Goal: Complete application form: Complete application form

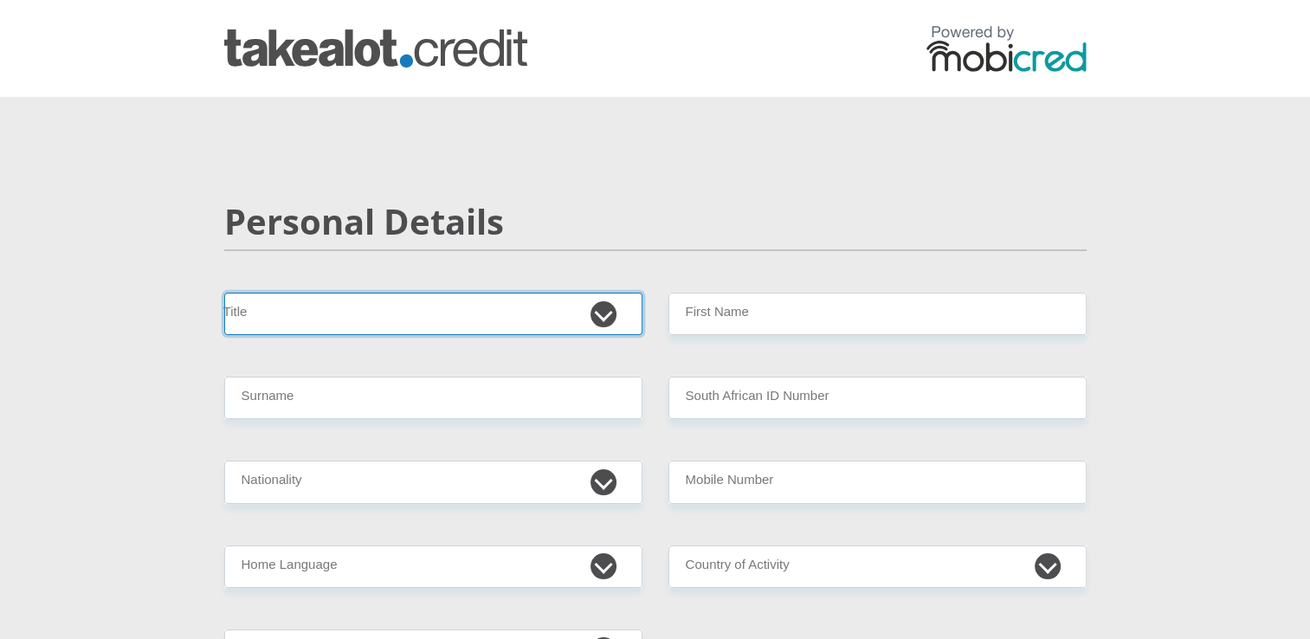
click at [604, 318] on select "Mr Ms Mrs Dr [PERSON_NAME]" at bounding box center [433, 314] width 418 height 42
select select "Mrs"
click at [224, 293] on select "Mr Ms Mrs Dr Other" at bounding box center [433, 314] width 418 height 42
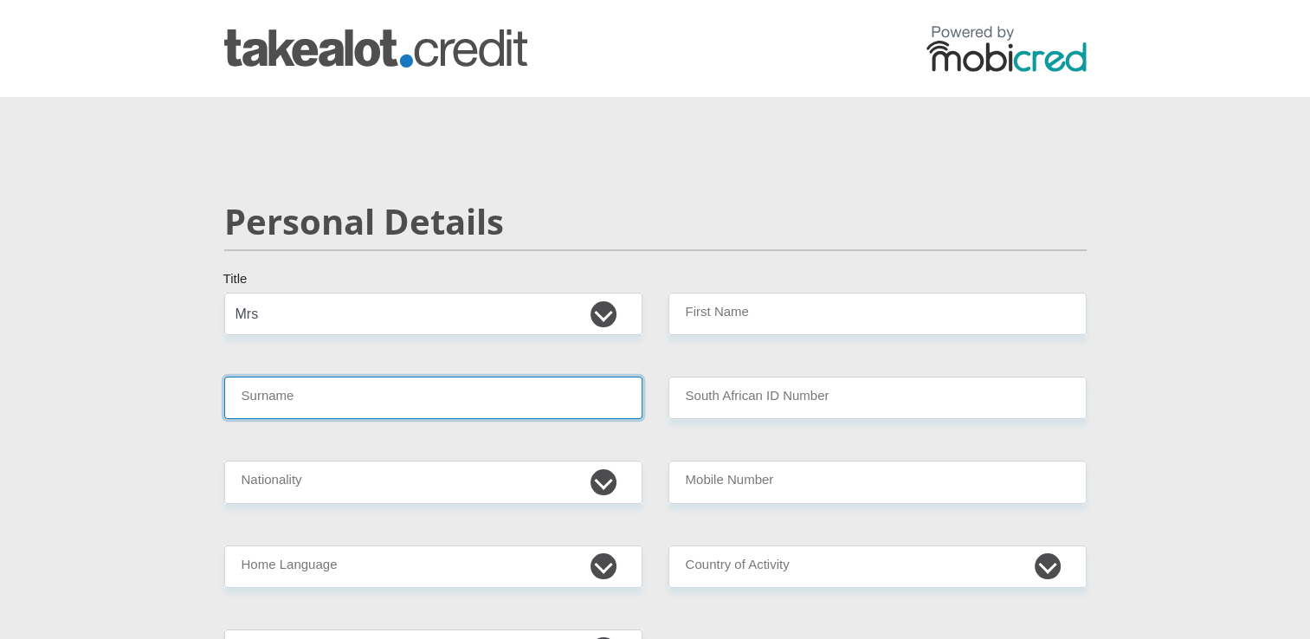
click at [353, 403] on input "Surname" at bounding box center [433, 398] width 418 height 42
type input "Marais"
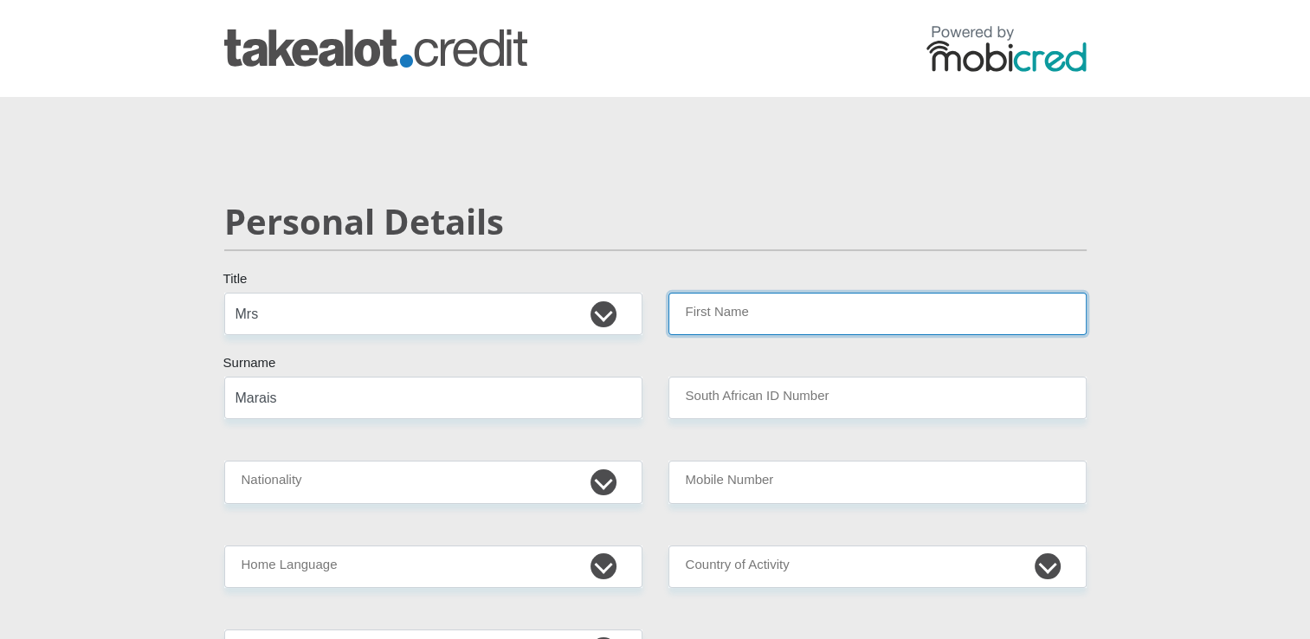
type input "Dylan"
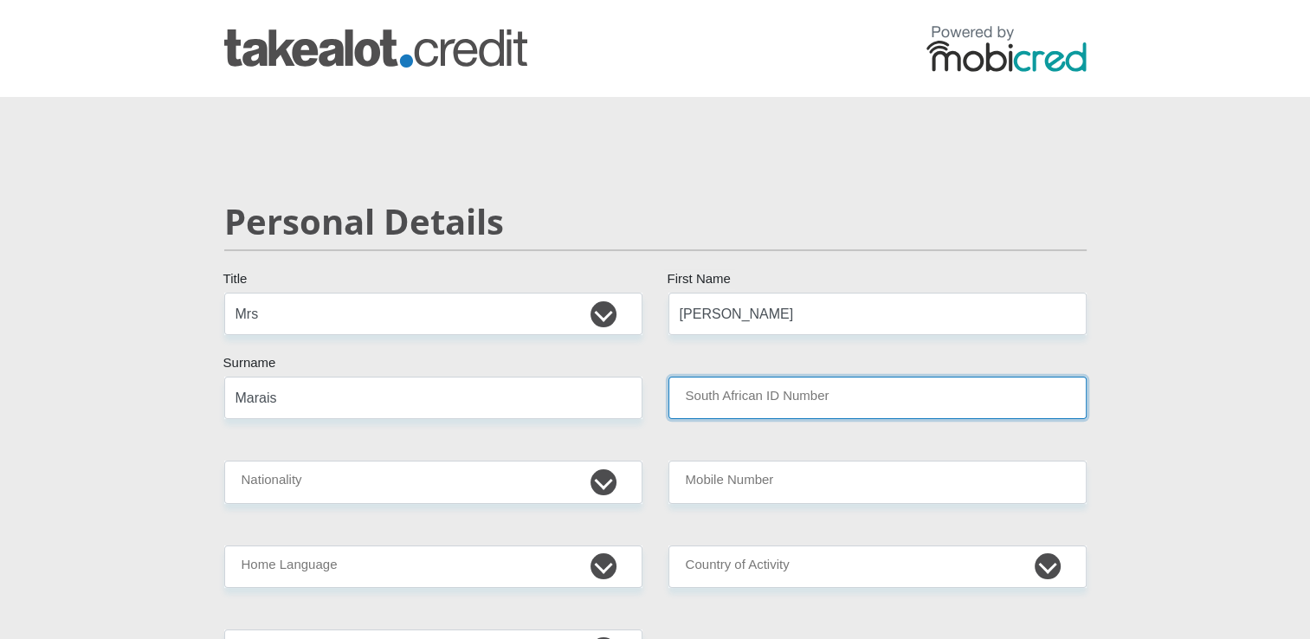
type input "0405115216088"
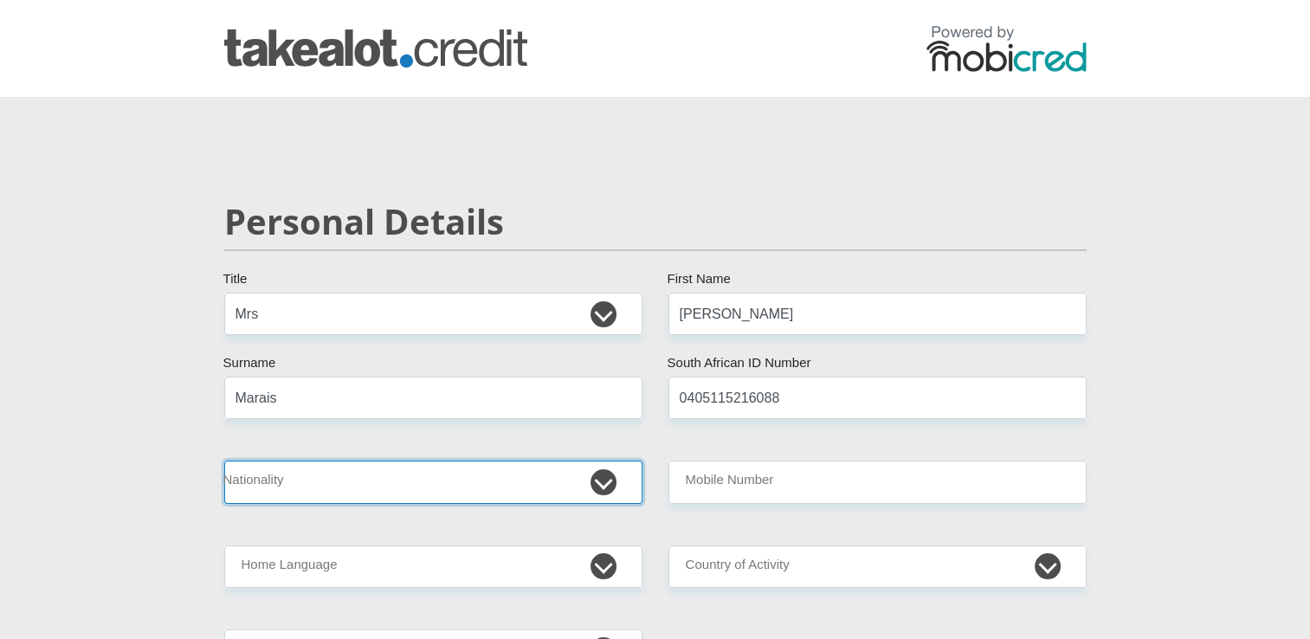
select select "ZAF"
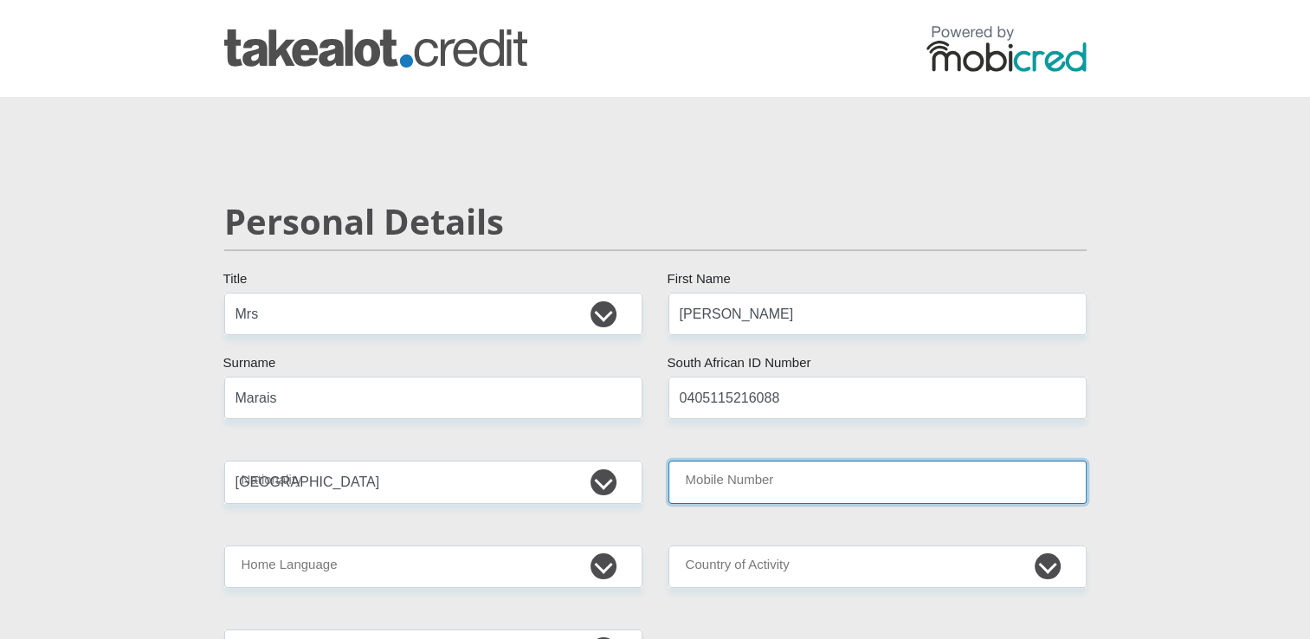
type input "0795043985"
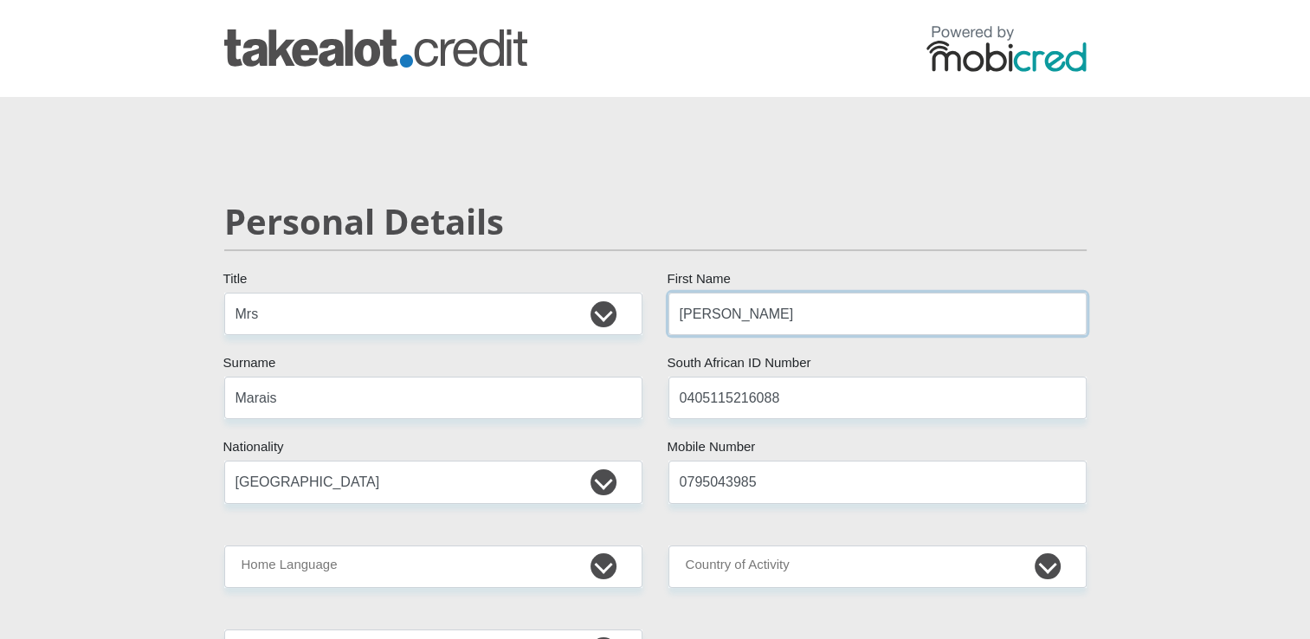
drag, startPoint x: 785, startPoint y: 329, endPoint x: 665, endPoint y: 325, distance: 120.4
click at [665, 325] on div "Dylan First Name" at bounding box center [877, 314] width 444 height 42
type input "Adele"
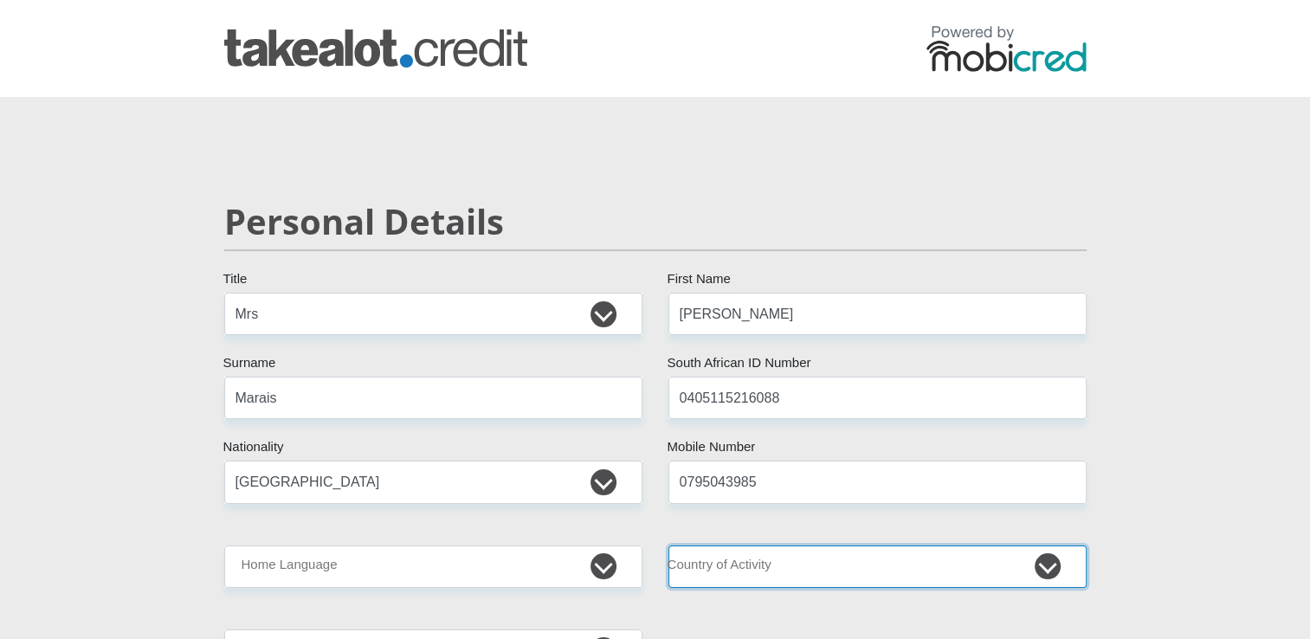
select select "ZAF"
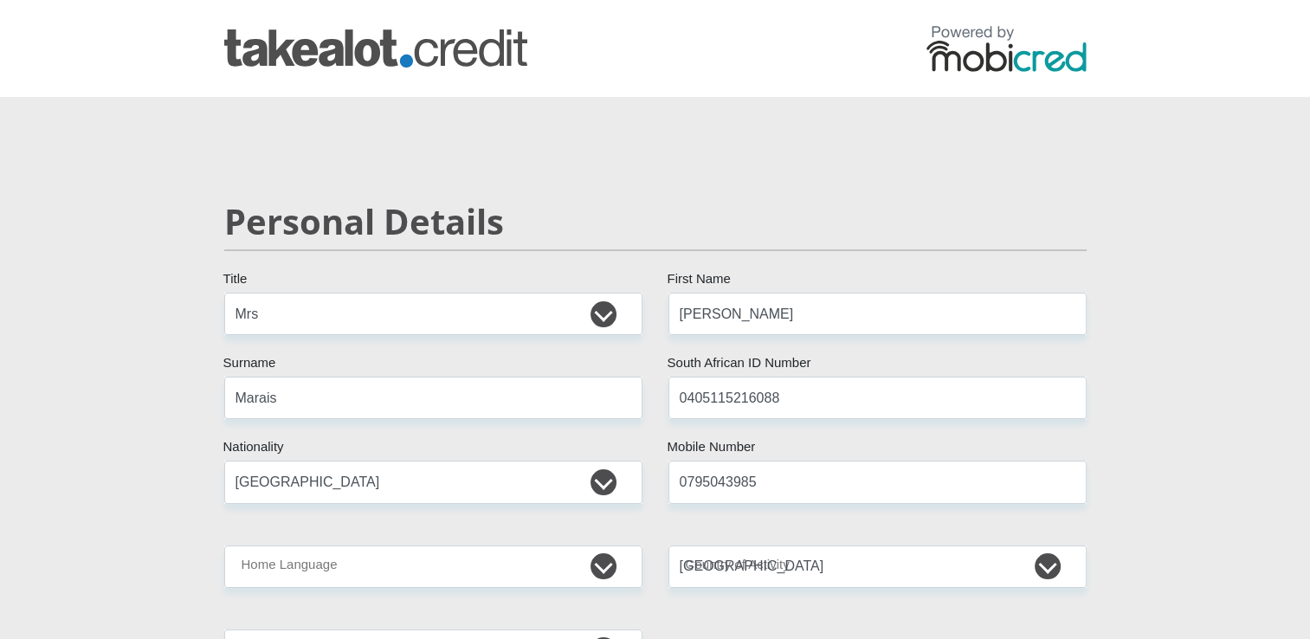
type input "213 Emerald Avenue"
type input "Lyttelton"
type input "Centurion"
type input "0140"
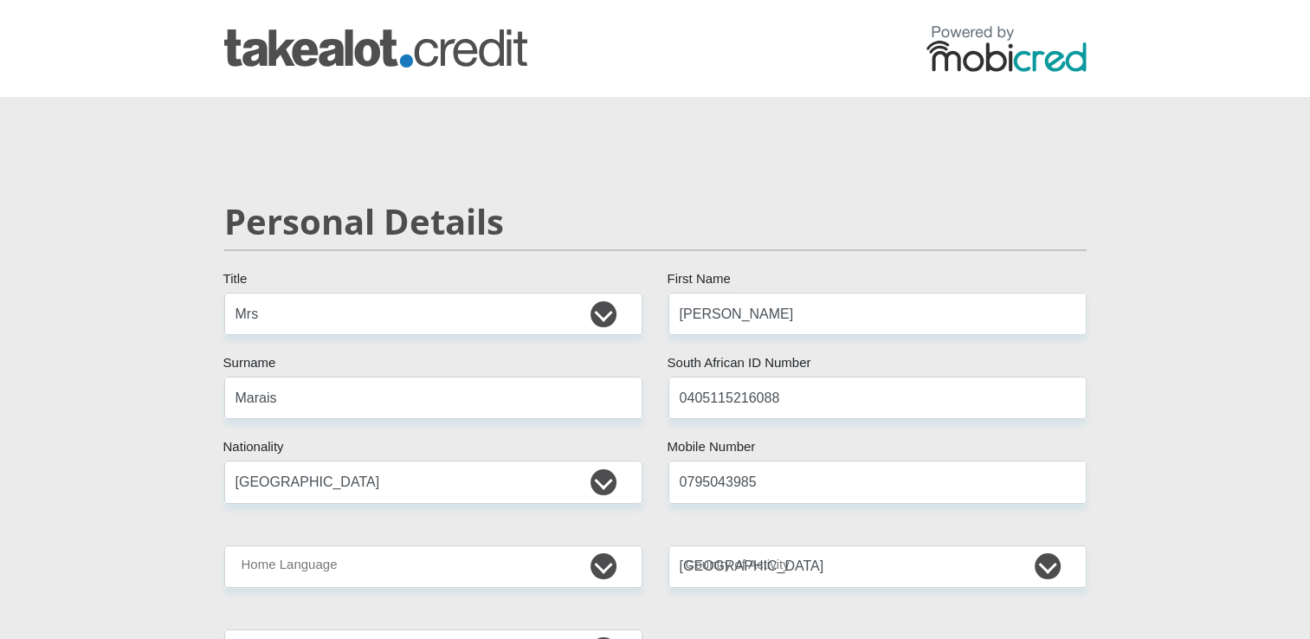
select select "Gauteng"
type input "adele@beinternational.co.za"
type input "Dylanenmia123!"
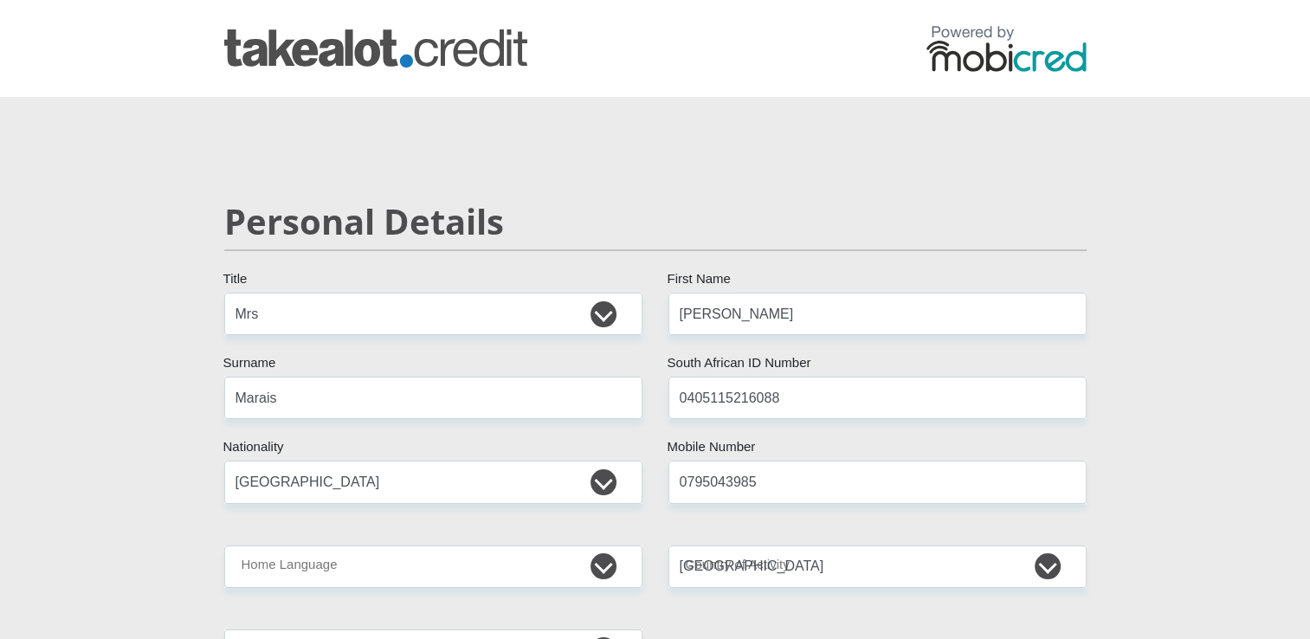
type input "73200"
type input "60100"
type input "7500"
type input "0"
type input "500"
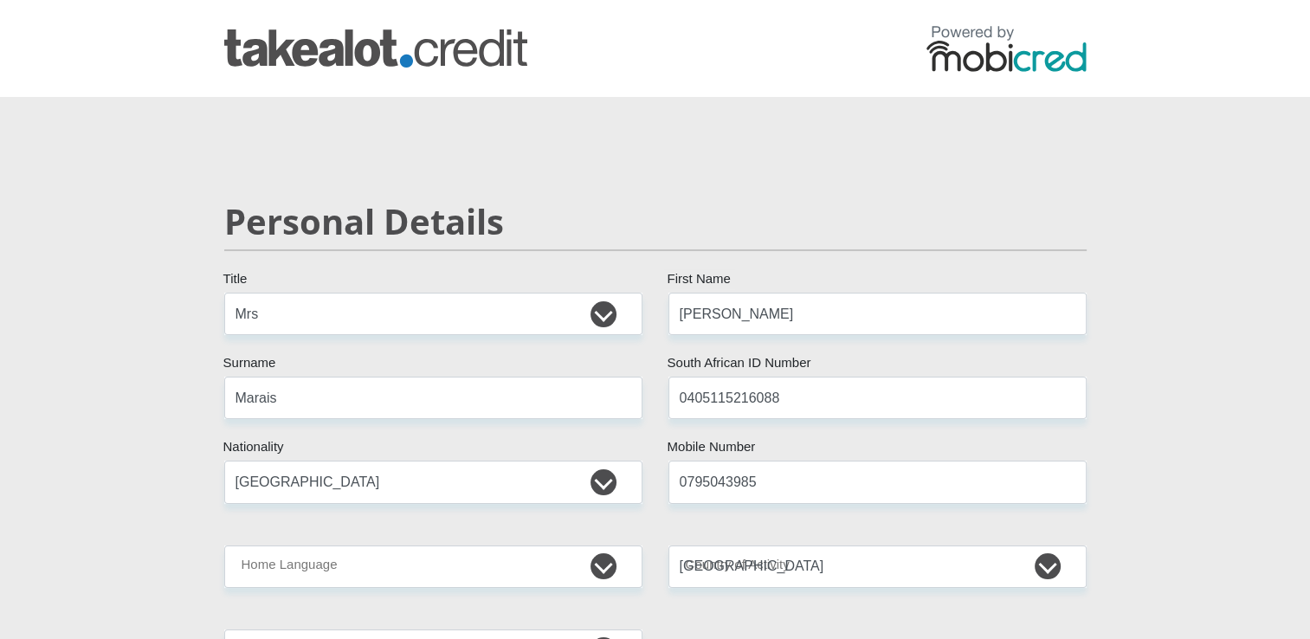
type input "0"
type input "3500"
type input "0"
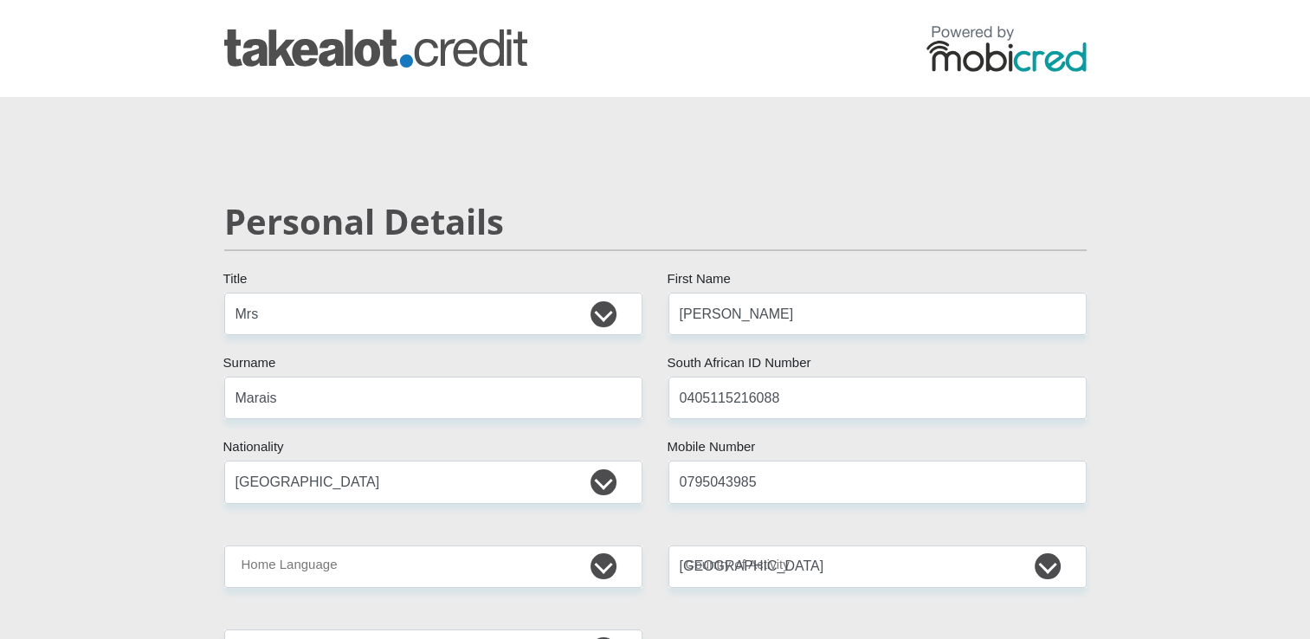
type input "0842434183"
type input "LORRAINE"
type input "RAATH"
type input "9053121884"
type input "632005"
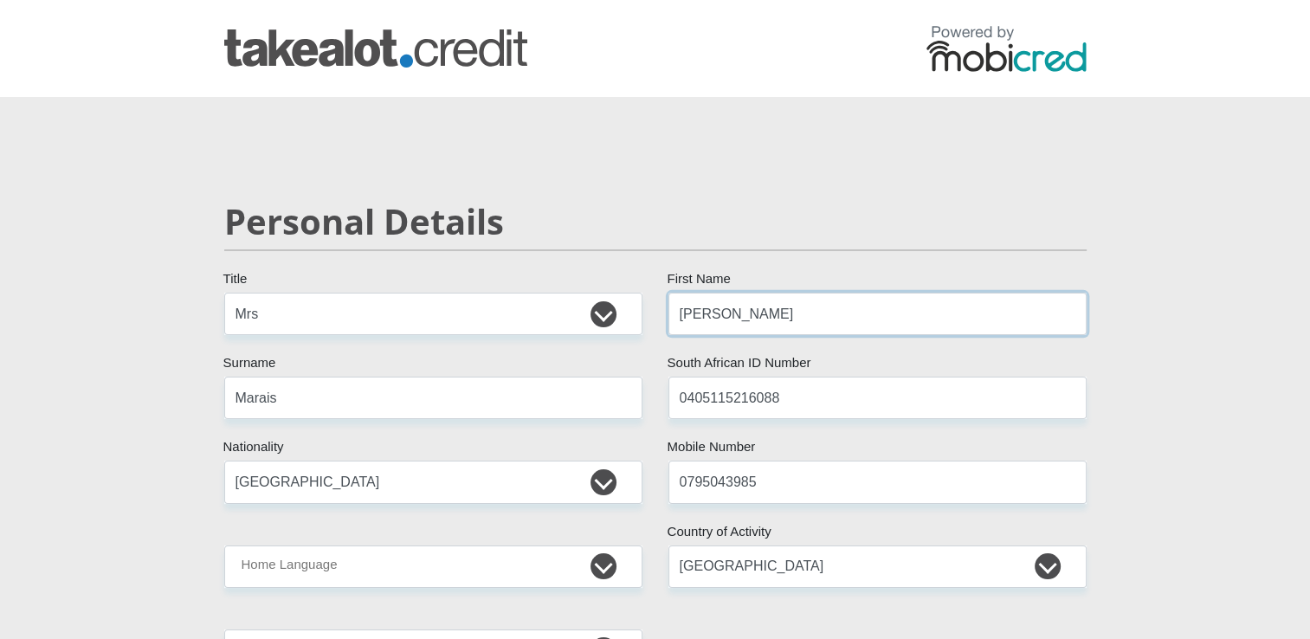
type input "ABSA BANK"
type input "ABSA ELECTRONIC SETTLEMENT CNT"
drag, startPoint x: 797, startPoint y: 400, endPoint x: 644, endPoint y: 402, distance: 152.4
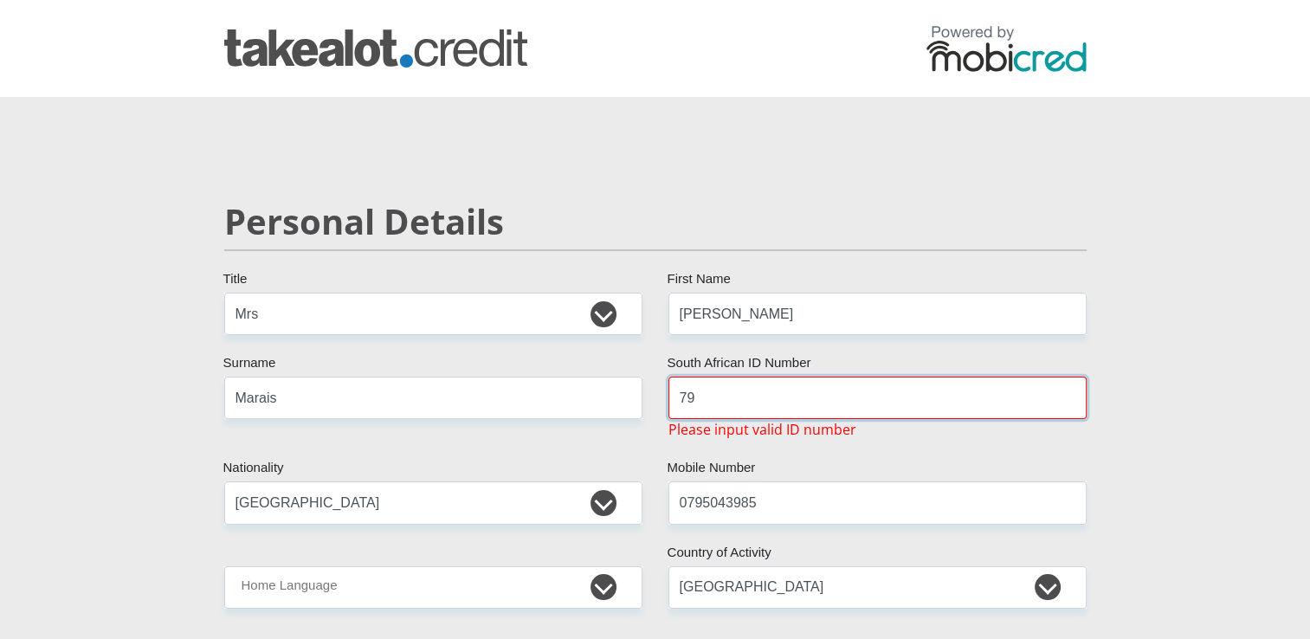
type input "7904300026081"
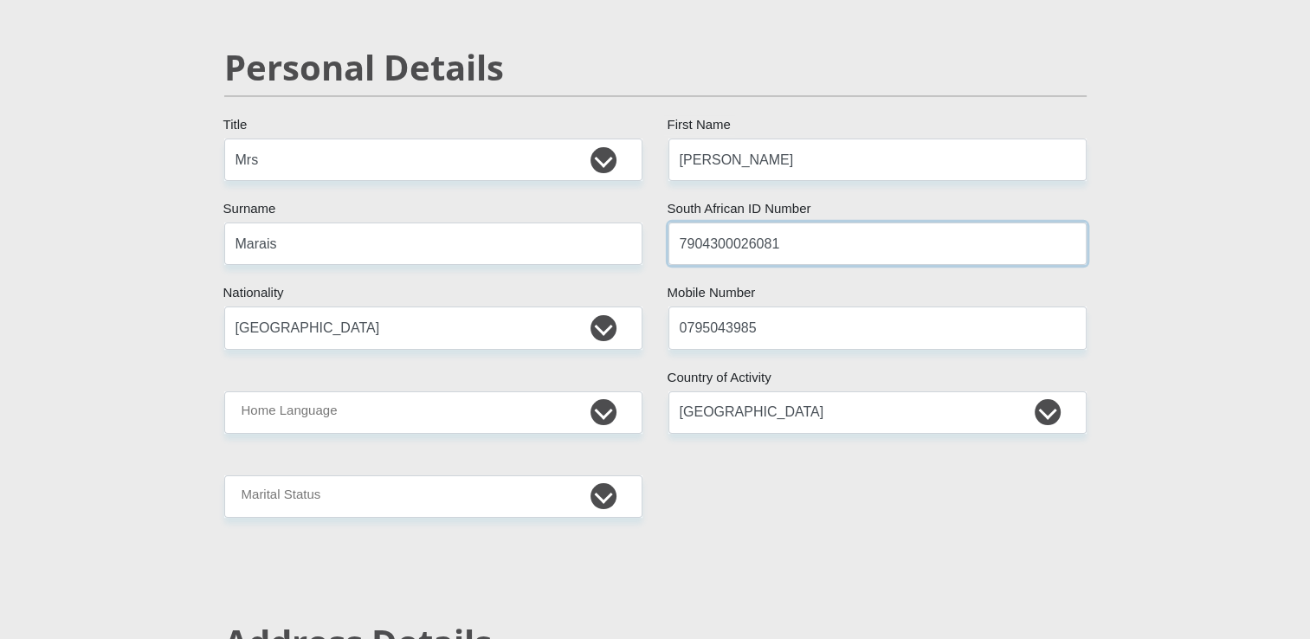
scroll to position [173, 0]
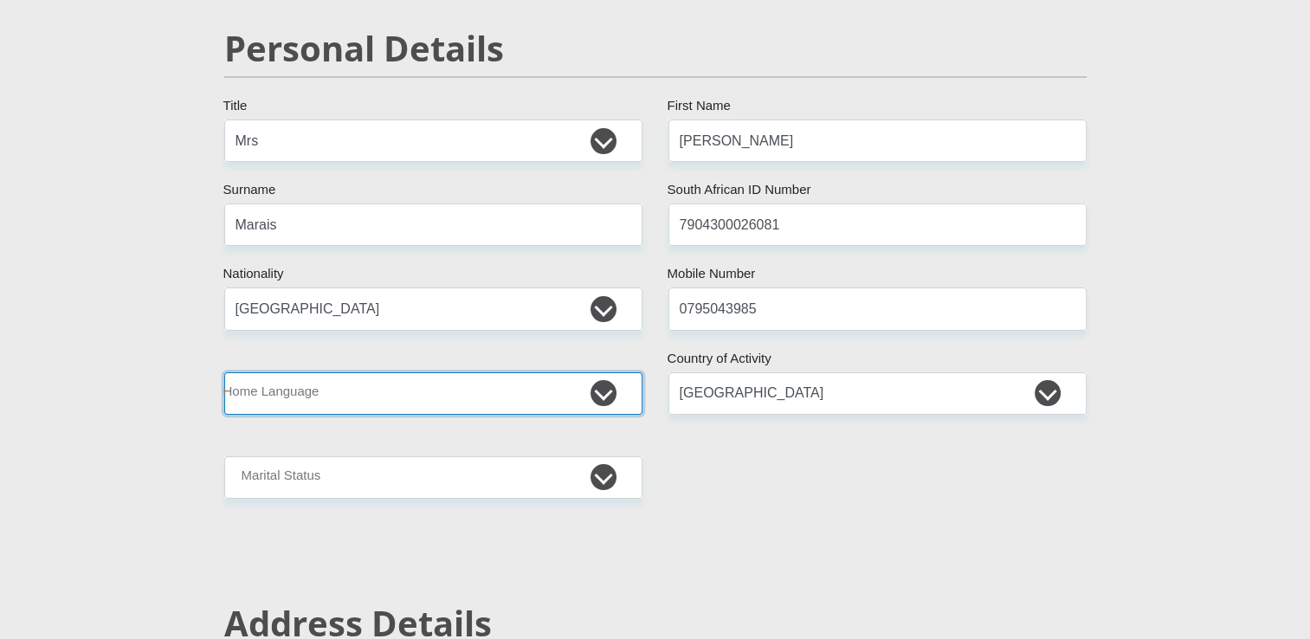
click at [601, 393] on select "Afrikaans English Sepedi South Ndebele Southern Sotho Swati Tsonga Tswana Venda…" at bounding box center [433, 393] width 418 height 42
select select "afr"
click at [224, 372] on select "Afrikaans English Sepedi South Ndebele Southern Sotho Swati Tsonga Tswana Venda…" at bounding box center [433, 393] width 418 height 42
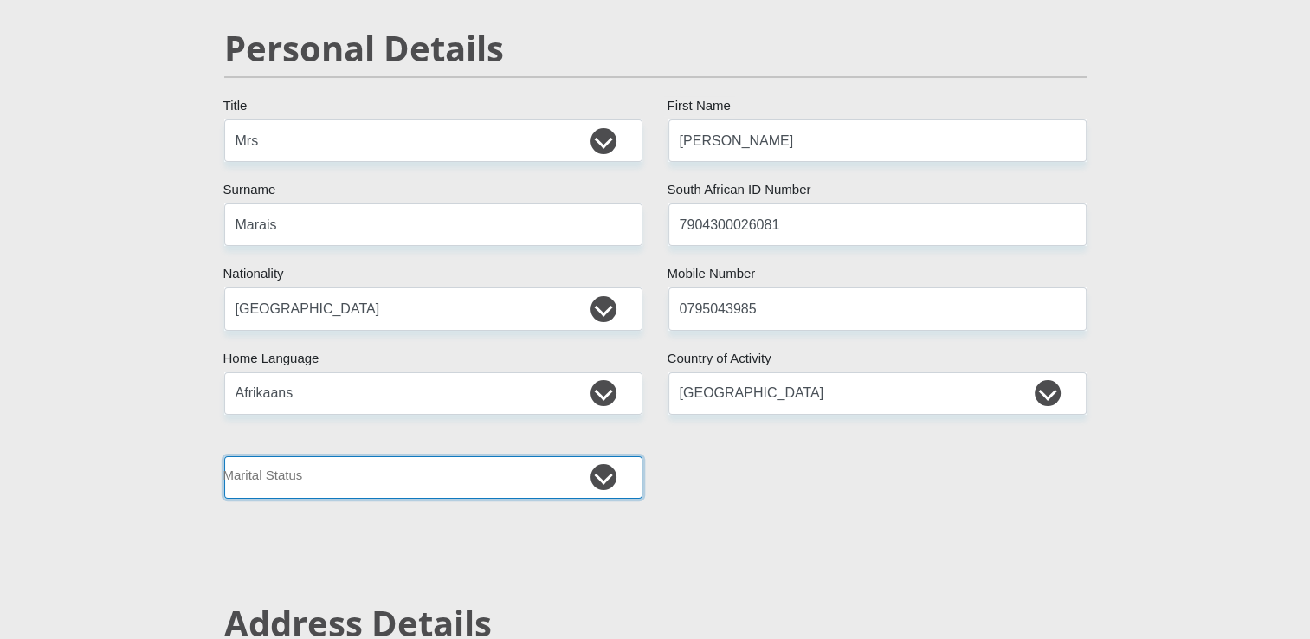
click at [608, 480] on select "Married ANC Single Divorced Widowed Married COP or Customary Law" at bounding box center [433, 477] width 418 height 42
select select "3"
click at [224, 456] on select "Married ANC Single Divorced Widowed Married COP or Customary Law" at bounding box center [433, 477] width 418 height 42
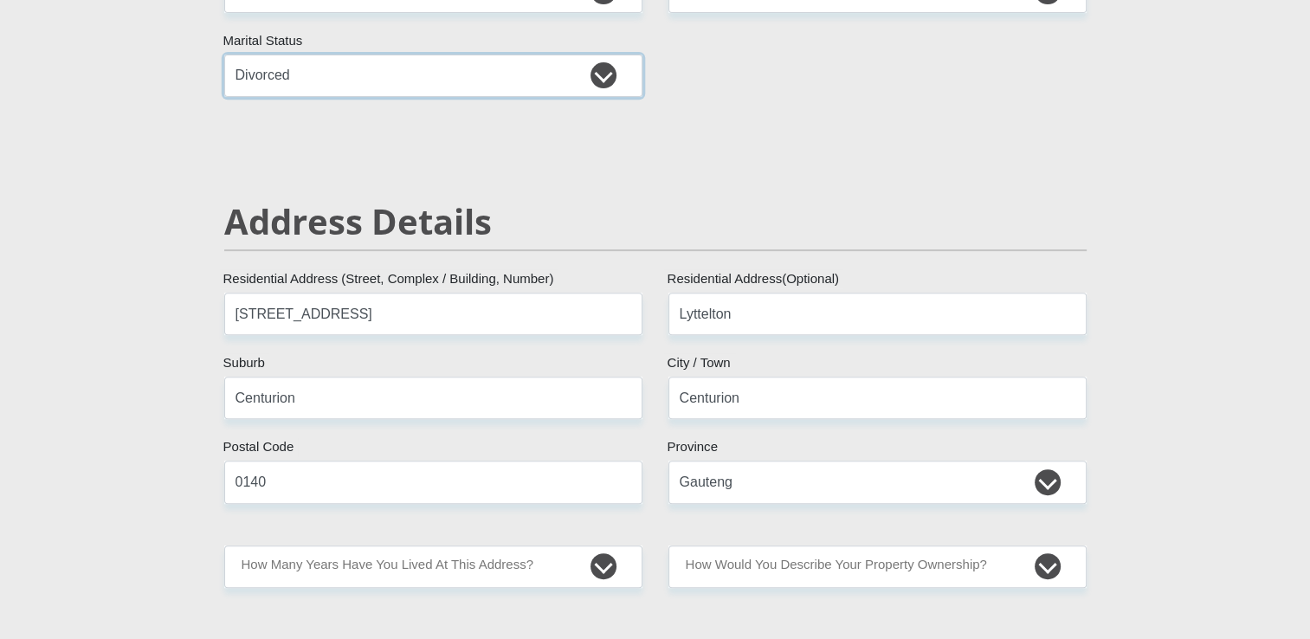
scroll to position [693, 0]
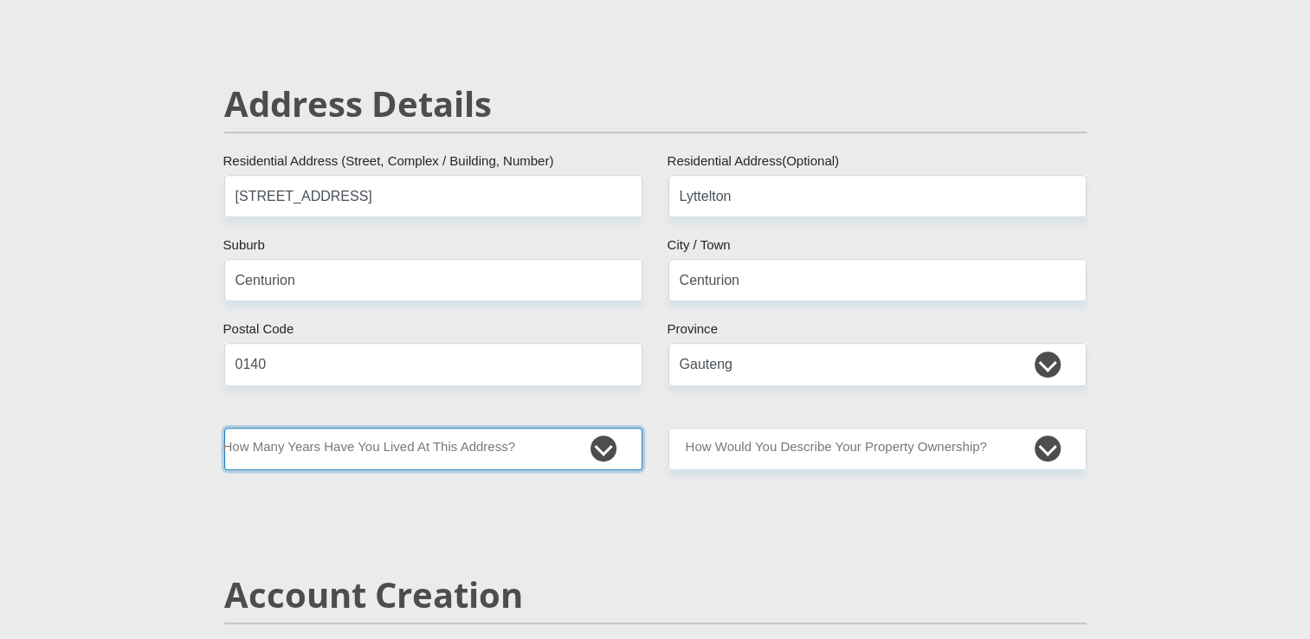
click at [599, 450] on select "less than 1 year 1-3 years 3-5 years 5+ years" at bounding box center [433, 449] width 418 height 42
select select "5"
click at [224, 428] on select "less than 1 year 1-3 years 3-5 years 5+ years" at bounding box center [433, 449] width 418 height 42
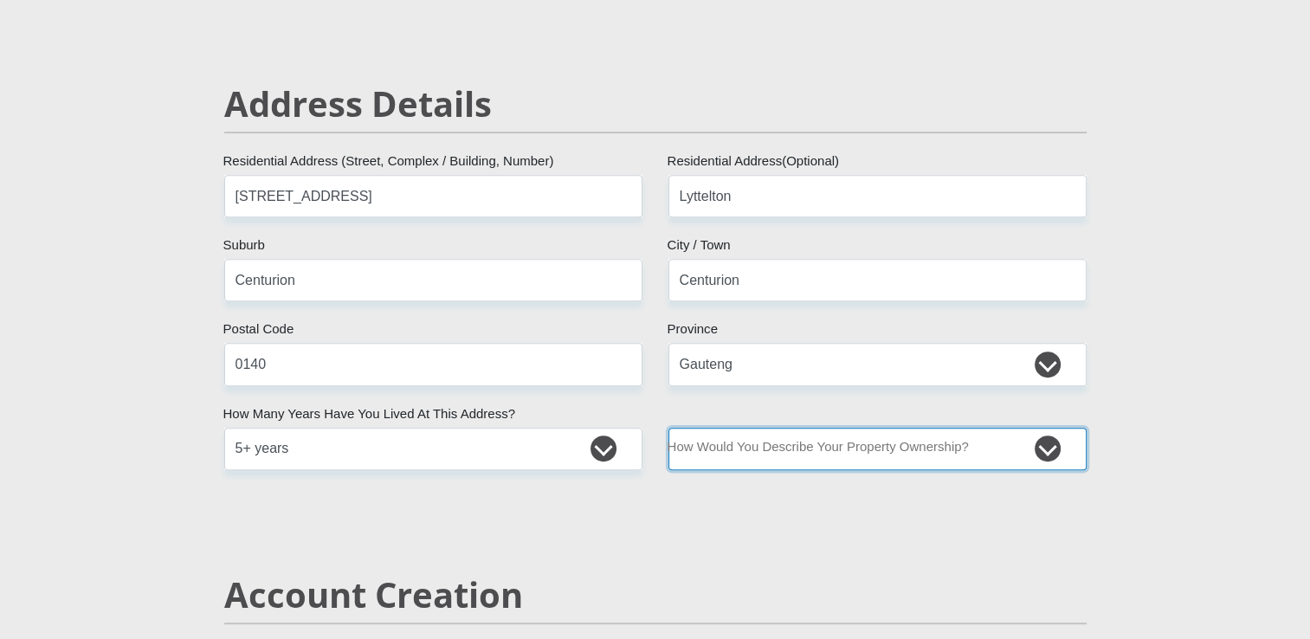
click at [1050, 445] on select "Owned Rented Family Owned Company Dwelling" at bounding box center [877, 449] width 418 height 42
select select "Owned"
click at [668, 428] on select "Owned Rented Family Owned Company Dwelling" at bounding box center [877, 449] width 418 height 42
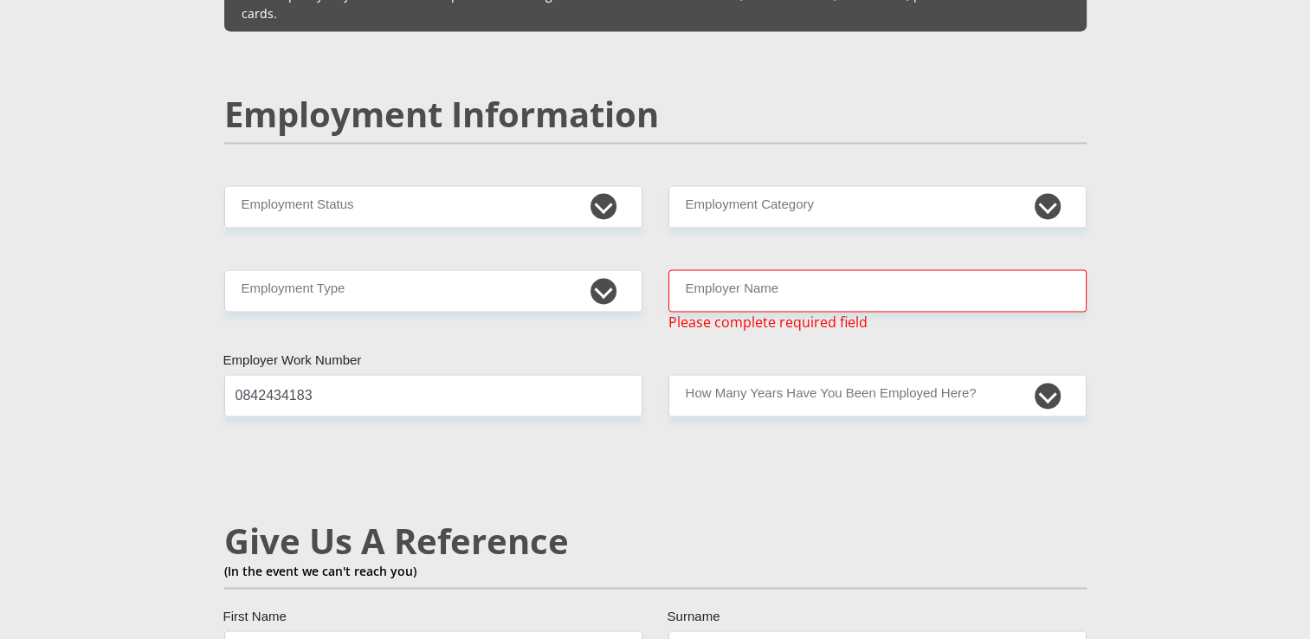
scroll to position [2598, 0]
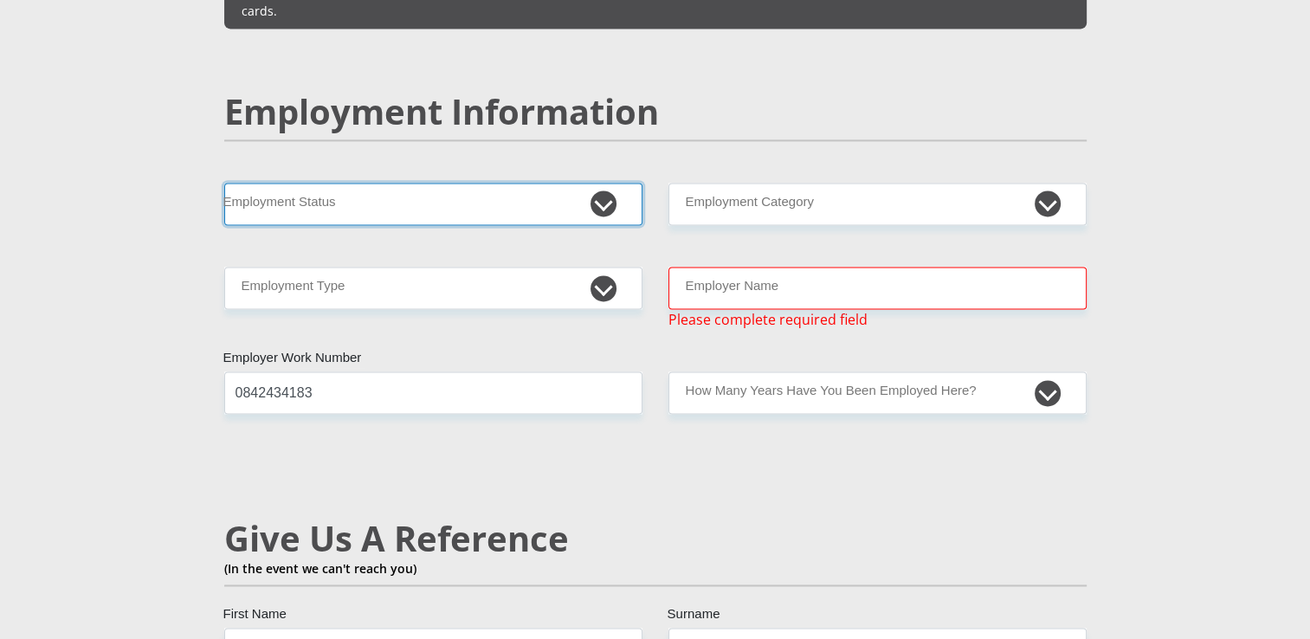
click at [610, 183] on select "Permanent/Full-time Part-time/Casual Contract Worker Self-Employed Housewife Re…" at bounding box center [433, 204] width 418 height 42
select select "1"
click at [224, 183] on select "Permanent/Full-time Part-time/Casual Contract Worker Self-Employed Housewife Re…" at bounding box center [433, 204] width 418 height 42
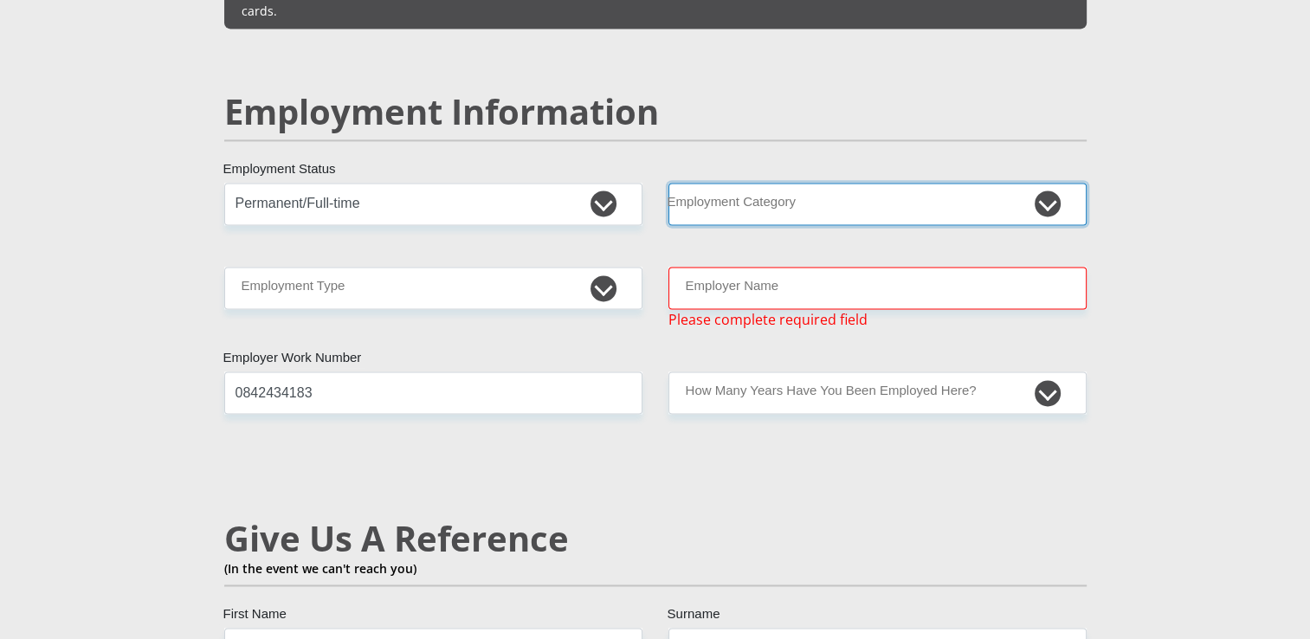
click at [1038, 183] on select "AGRICULTURE ALCOHOL & TOBACCO CONSTRUCTION MATERIALS METALLURGY EQUIPMENT FOR R…" at bounding box center [877, 204] width 418 height 42
select select "21"
click at [668, 183] on select "AGRICULTURE ALCOHOL & TOBACCO CONSTRUCTION MATERIALS METALLURGY EQUIPMENT FOR R…" at bounding box center [877, 204] width 418 height 42
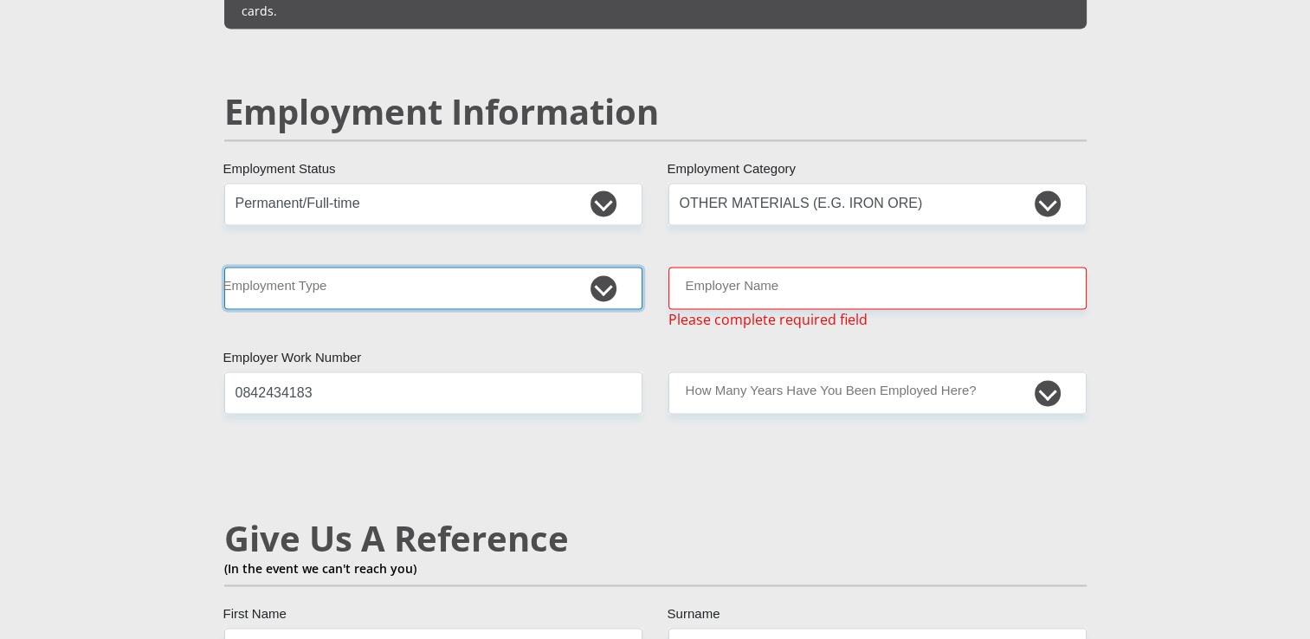
click at [606, 267] on select "College/Lecturer Craft Seller Creative Driver Executive Farmer Forces - Non Com…" at bounding box center [433, 288] width 418 height 42
select select "Non Licenced Professional"
click at [224, 267] on select "College/Lecturer Craft Seller Creative Driver Executive Farmer Forces - Non Com…" at bounding box center [433, 288] width 418 height 42
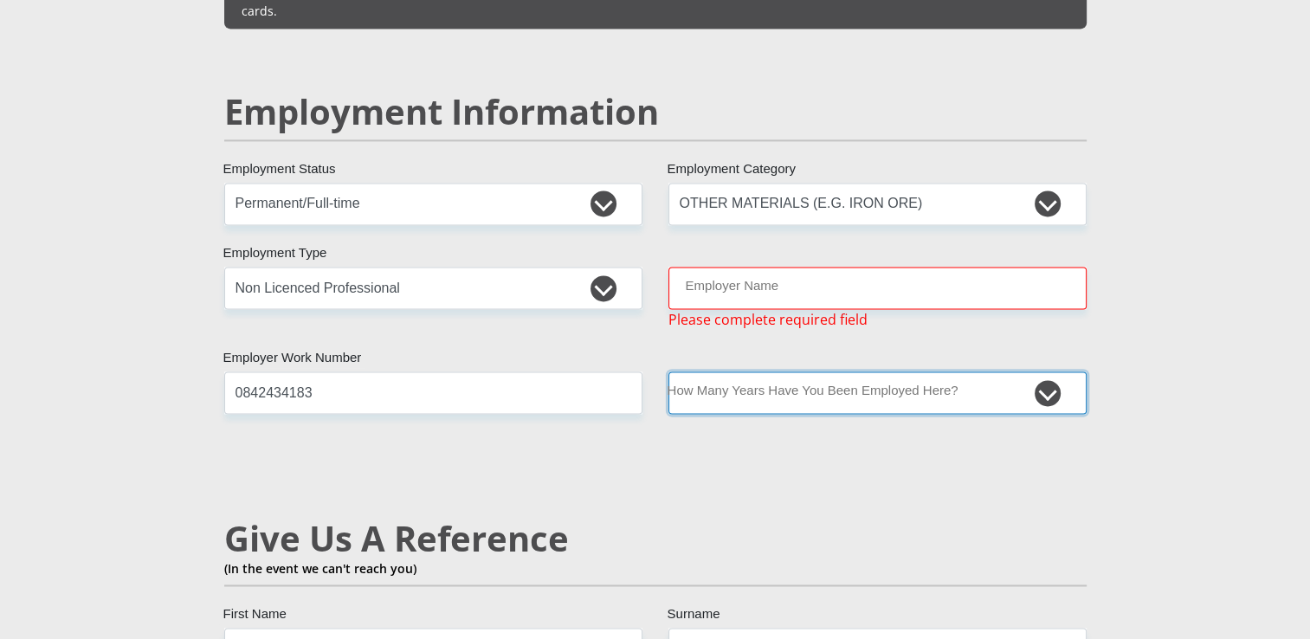
click at [1048, 371] on select "less than 1 year 1-3 years 3-5 years 5+ years" at bounding box center [877, 392] width 418 height 42
select select "60"
click at [668, 371] on select "less than 1 year 1-3 years 3-5 years 5+ years" at bounding box center [877, 392] width 418 height 42
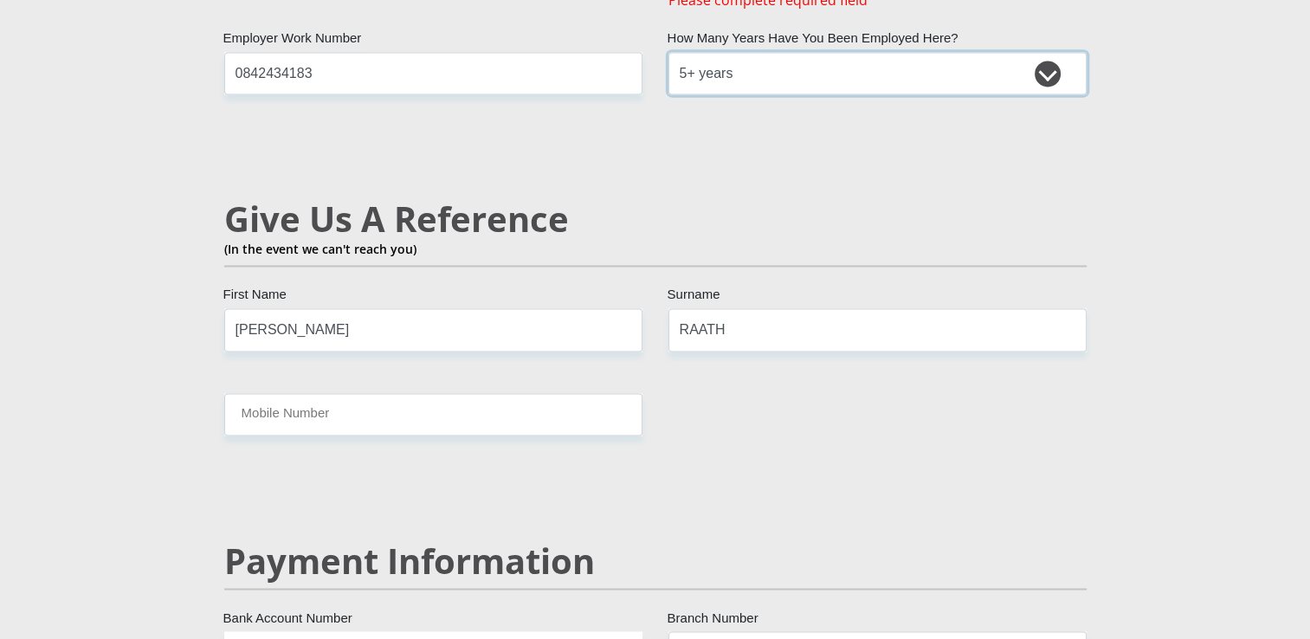
scroll to position [2944, 0]
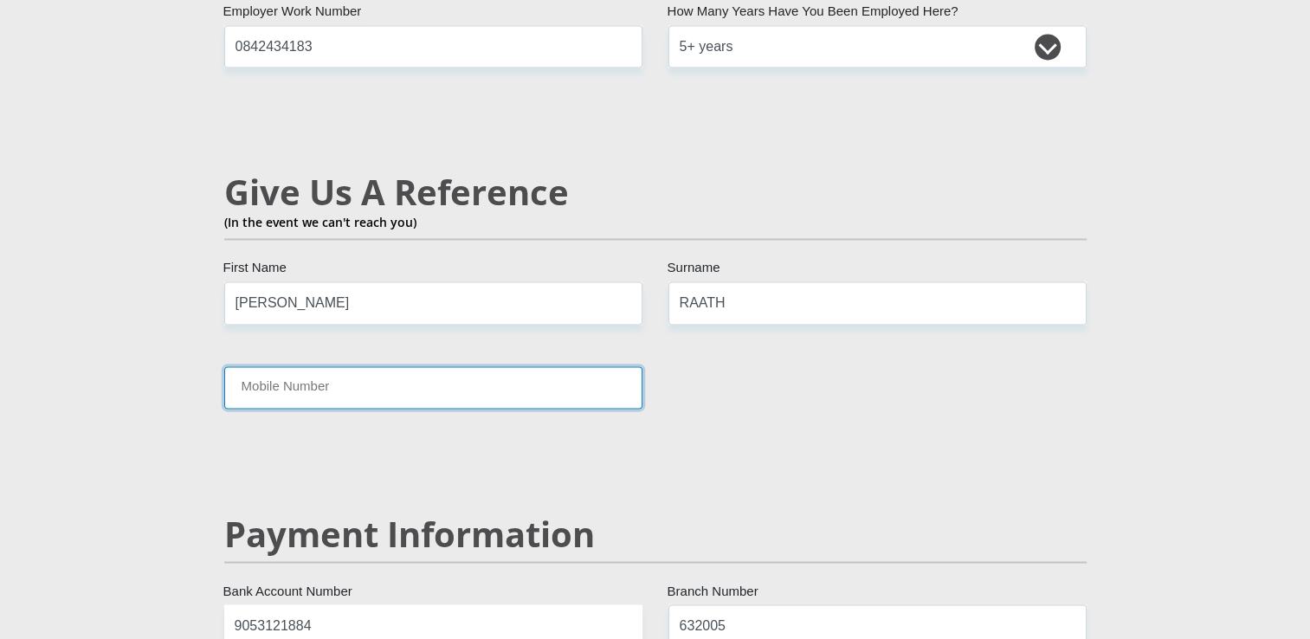
drag, startPoint x: 369, startPoint y: 352, endPoint x: 382, endPoint y: 339, distance: 18.4
click at [381, 366] on input "Mobile Number" at bounding box center [433, 387] width 418 height 42
type input "0842434183"
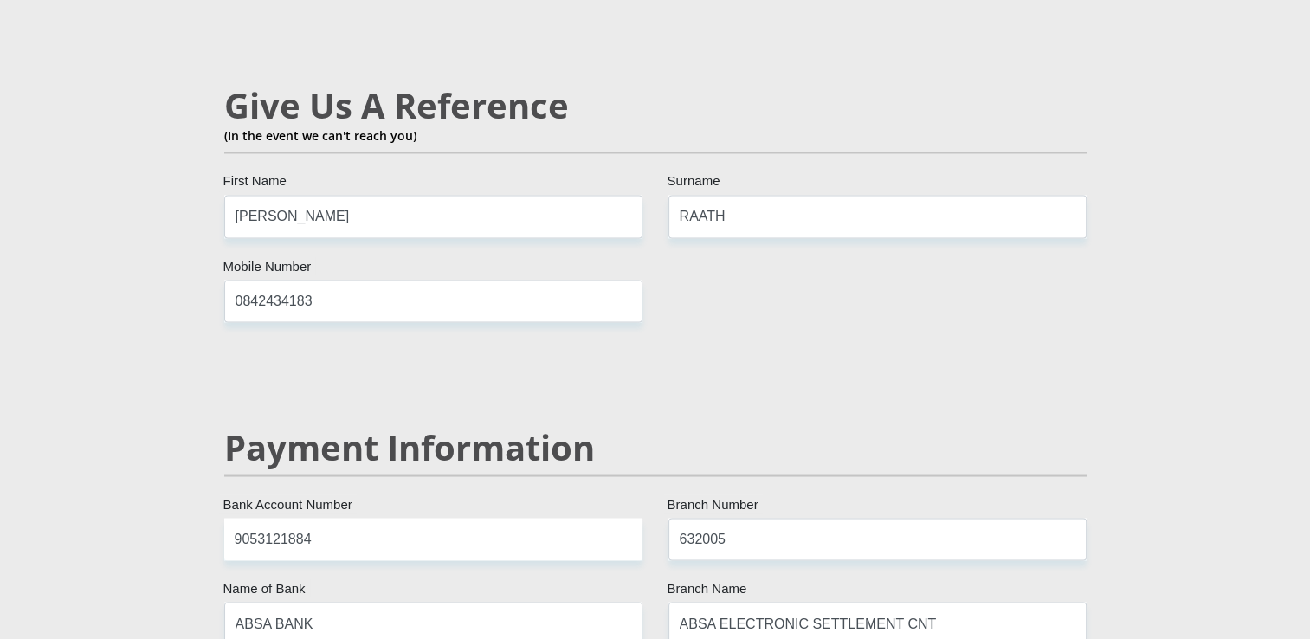
scroll to position [2511, 0]
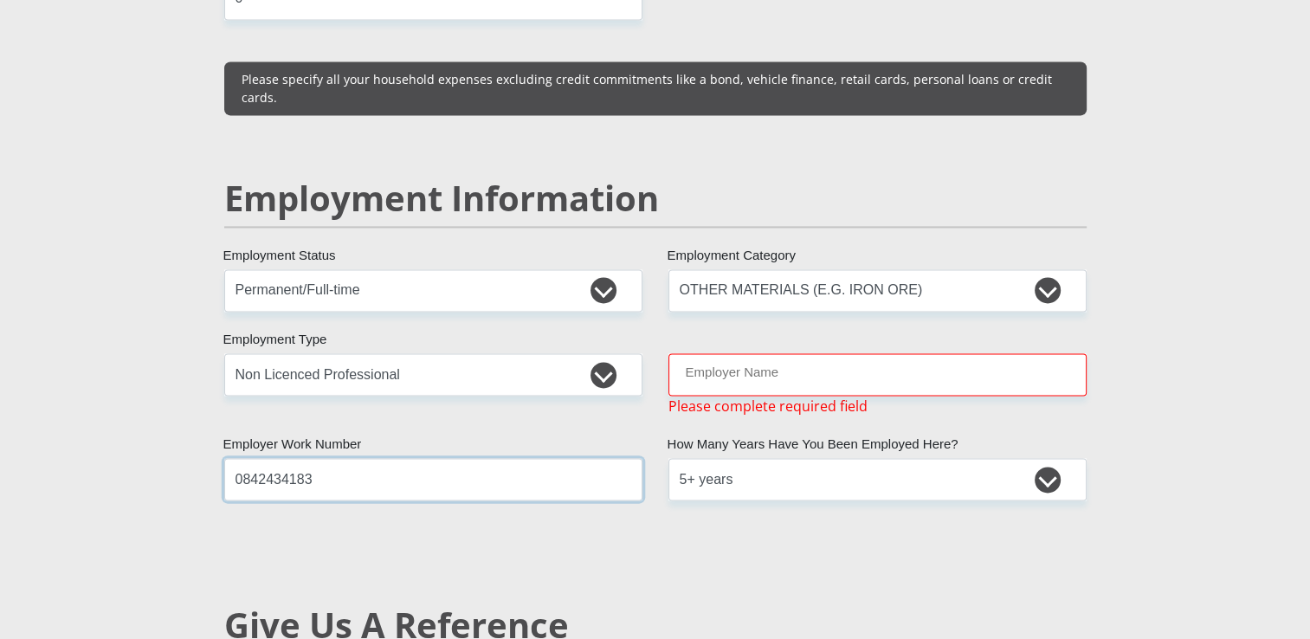
drag, startPoint x: 378, startPoint y: 455, endPoint x: 94, endPoint y: 446, distance: 284.1
click at [94, 446] on section "Personal Details Mr Ms Mrs Dr Other Title Adele First Name Marais Surname 79043…" at bounding box center [655, 274] width 1310 height 5376
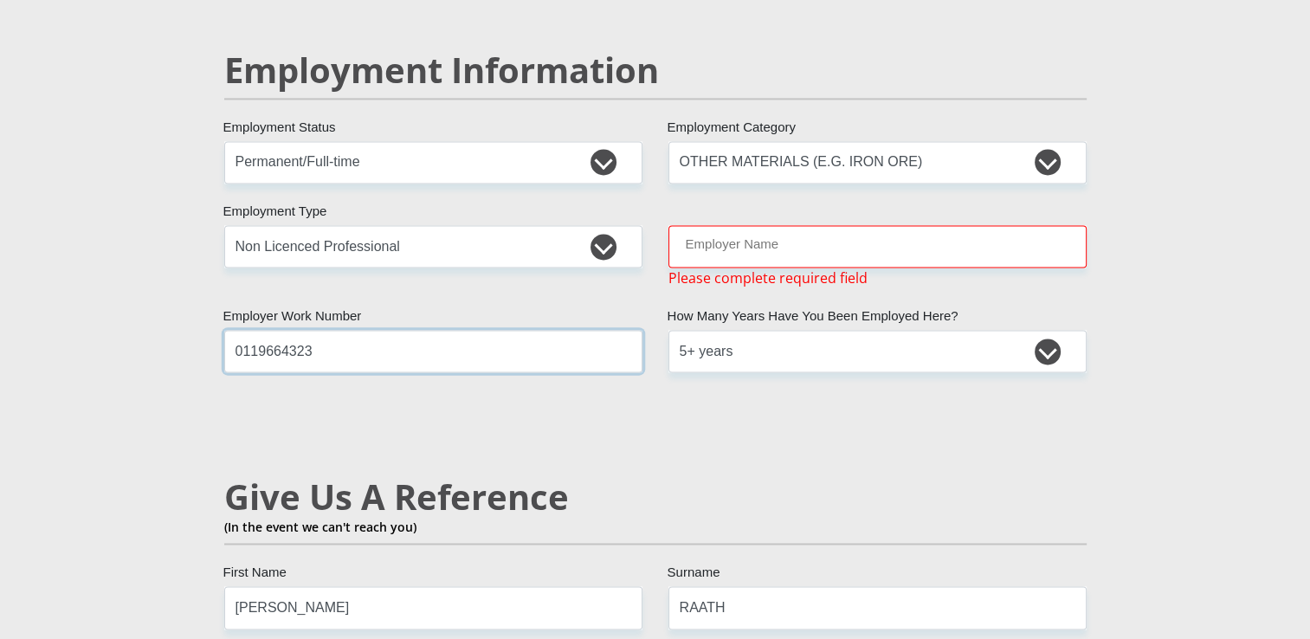
scroll to position [2771, 0]
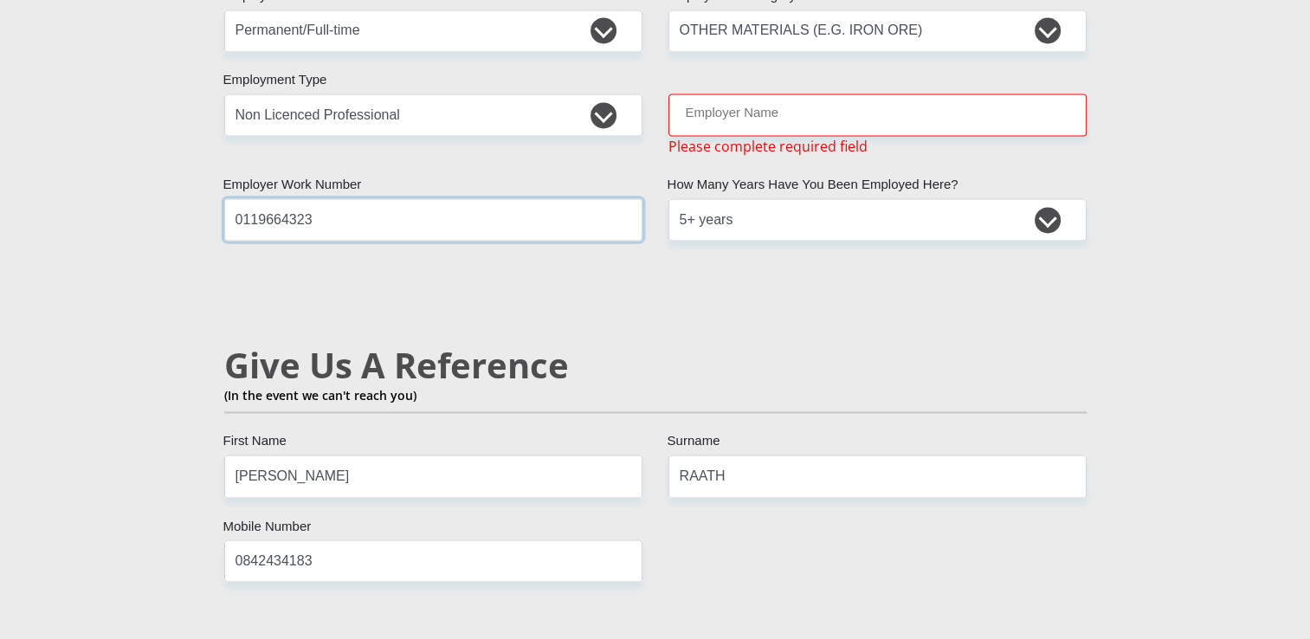
type input "0119664323"
click at [807, 94] on input "Employer Name" at bounding box center [877, 115] width 418 height 42
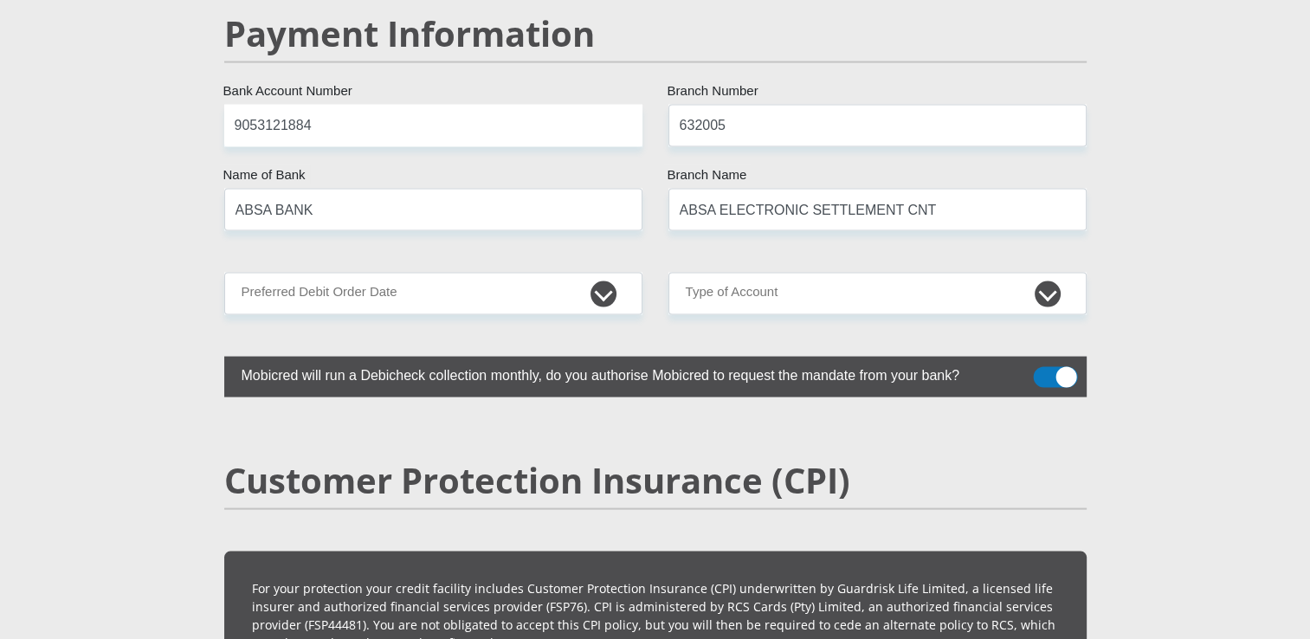
scroll to position [3464, 0]
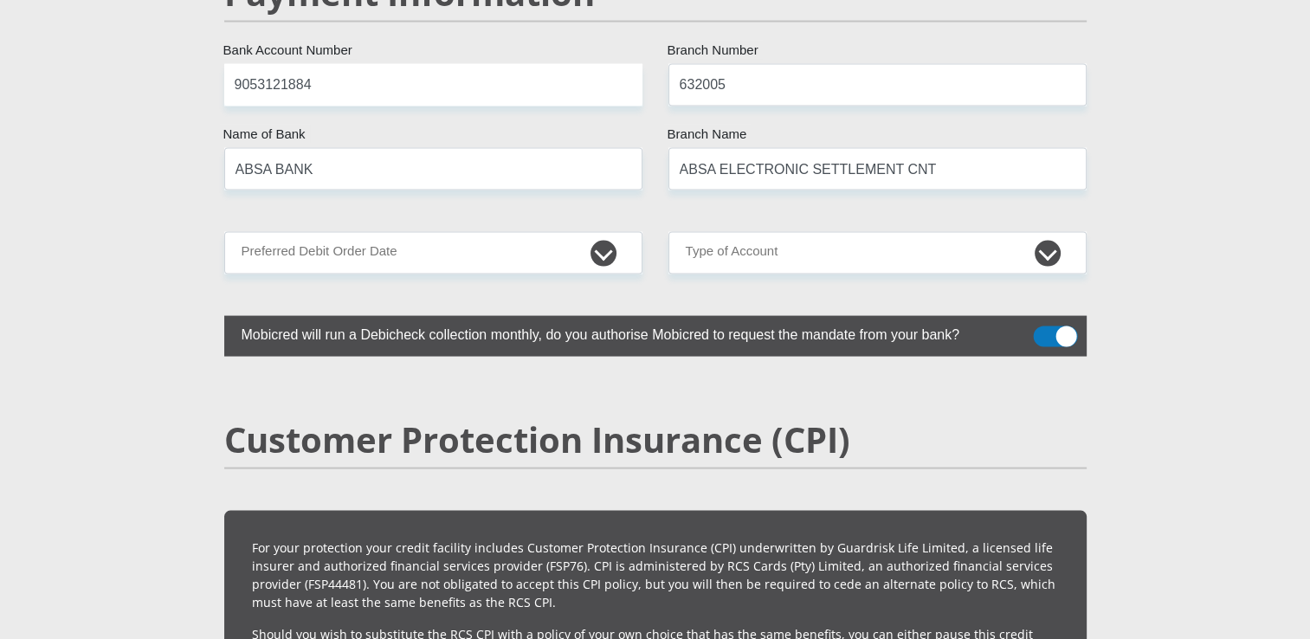
type input "BEINTERNATIONAL"
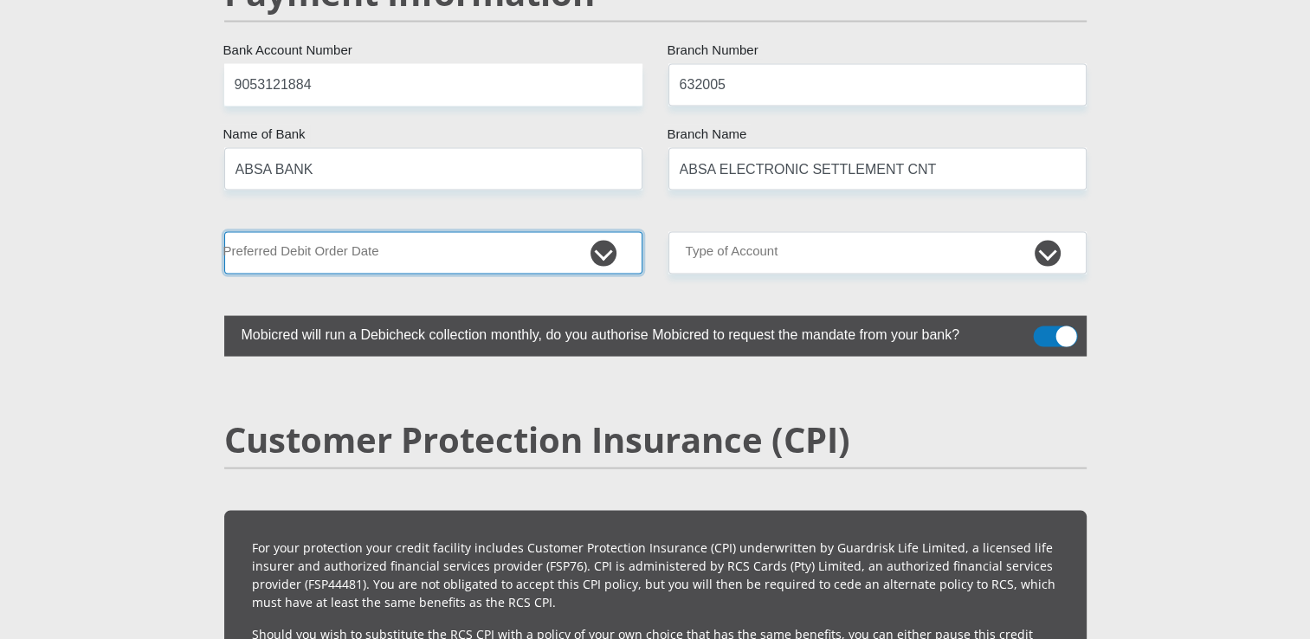
click at [601, 232] on select "1st 2nd 3rd 4th 5th 7th 18th 19th 20th 21st 22nd 23rd 24th 25th 26th 27th 28th …" at bounding box center [433, 253] width 418 height 42
select select "26"
click at [224, 232] on select "1st 2nd 3rd 4th 5th 7th 18th 19th 20th 21st 22nd 23rd 24th 25th 26th 27th 28th …" at bounding box center [433, 253] width 418 height 42
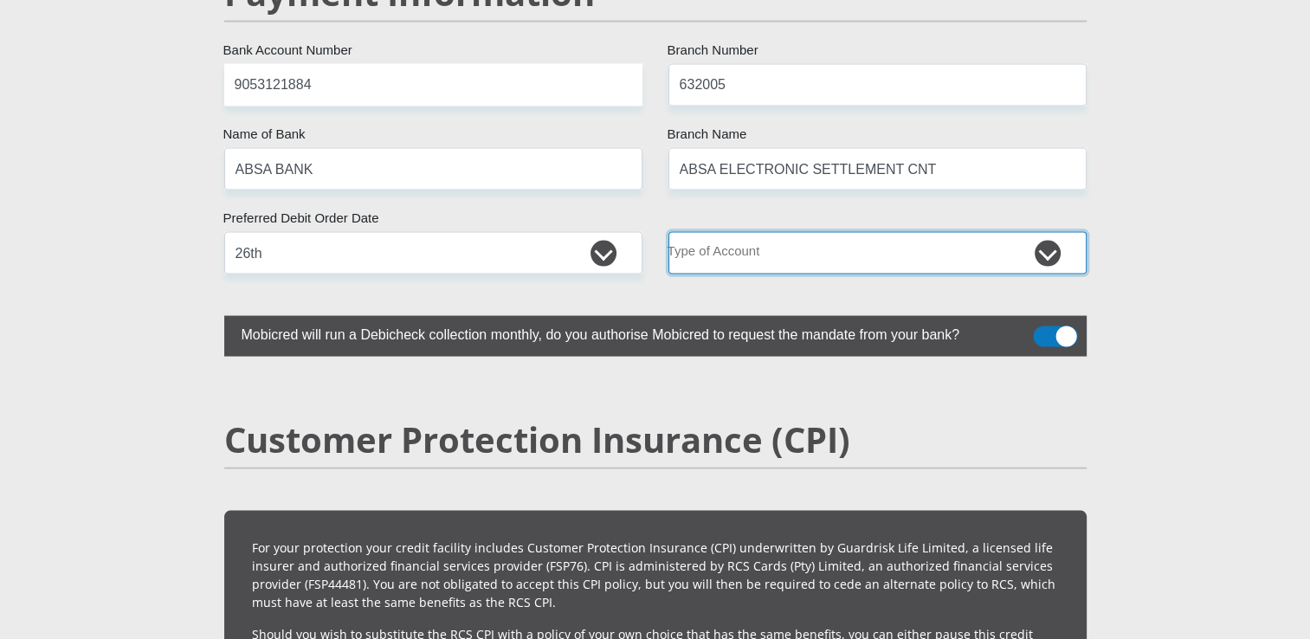
click at [1050, 232] on select "Cheque Savings" at bounding box center [877, 253] width 418 height 42
select select "CUR"
click at [668, 232] on select "Cheque Savings" at bounding box center [877, 253] width 418 height 42
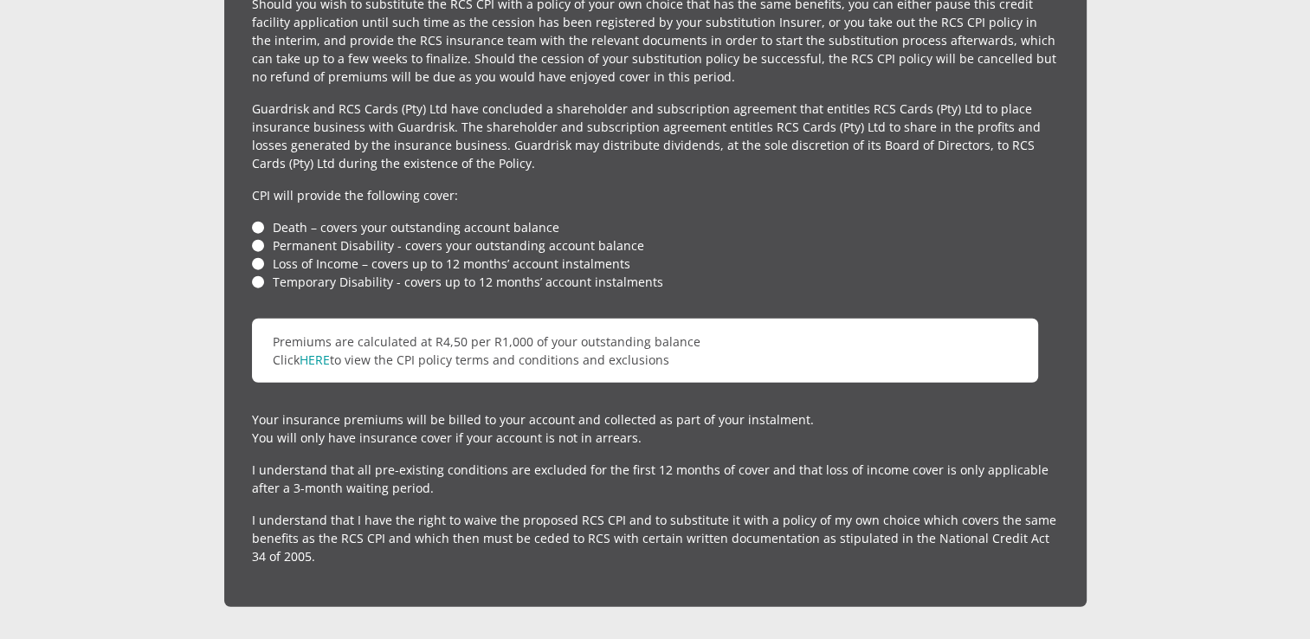
scroll to position [4156, 0]
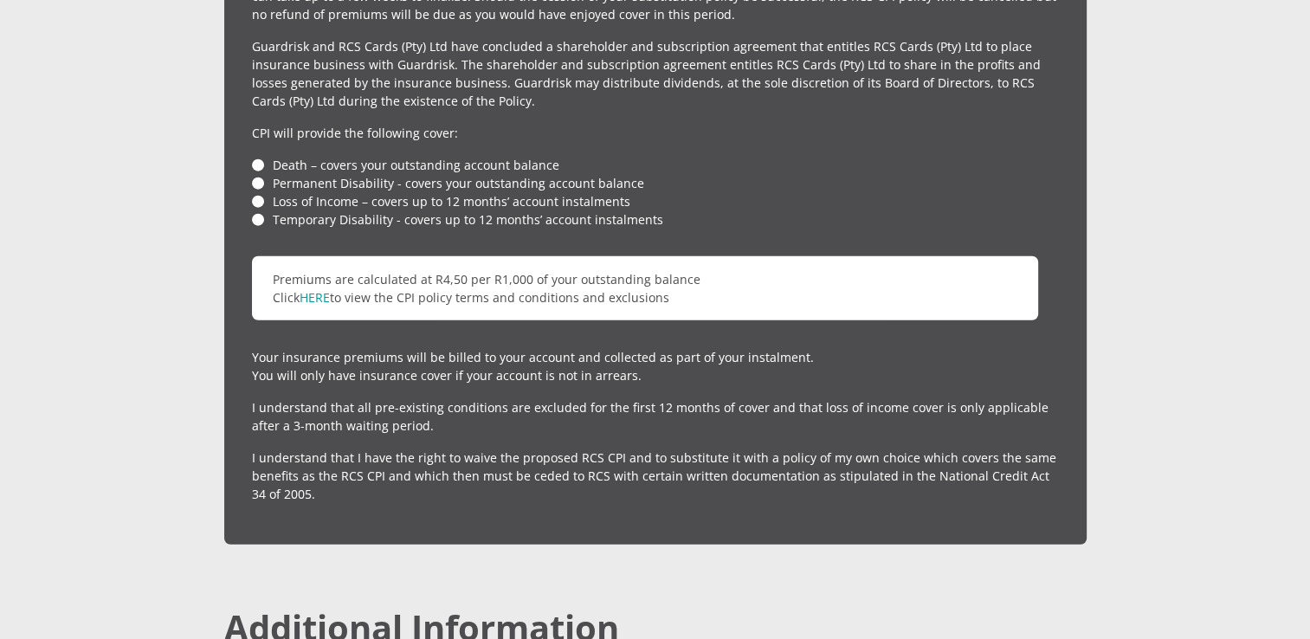
click at [260, 156] on li "Death – covers your outstanding account balance" at bounding box center [655, 165] width 807 height 18
click at [259, 174] on li "Permanent Disability - covers your outstanding account balance" at bounding box center [655, 183] width 807 height 18
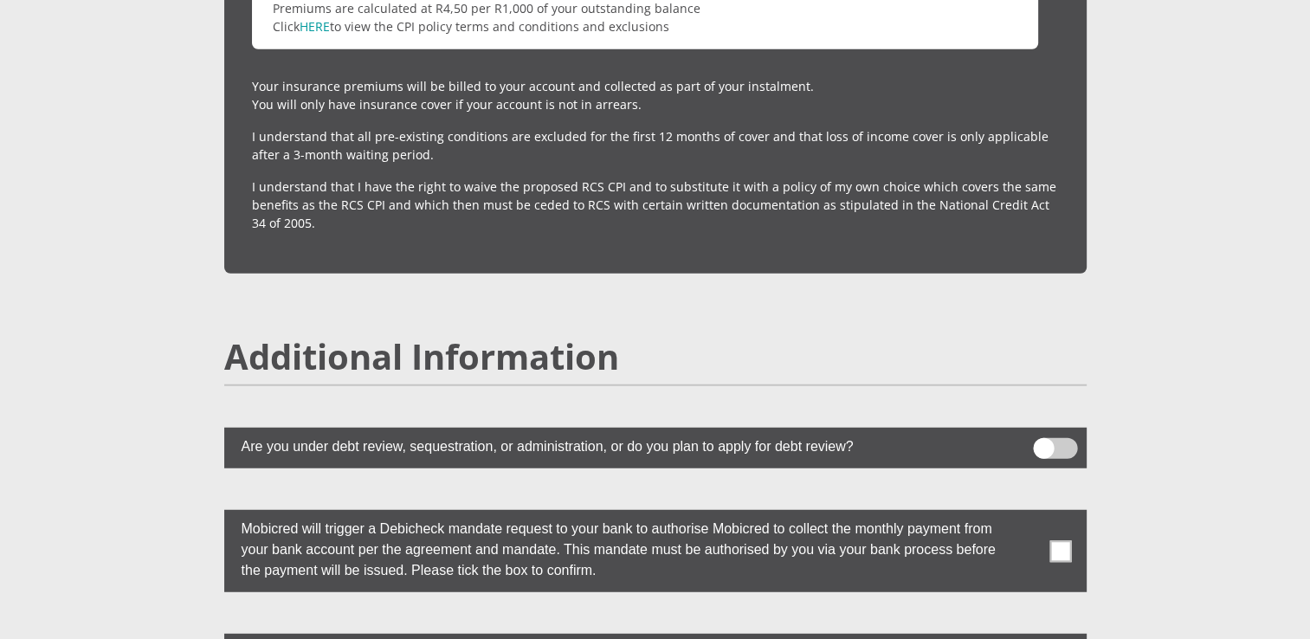
scroll to position [4503, 0]
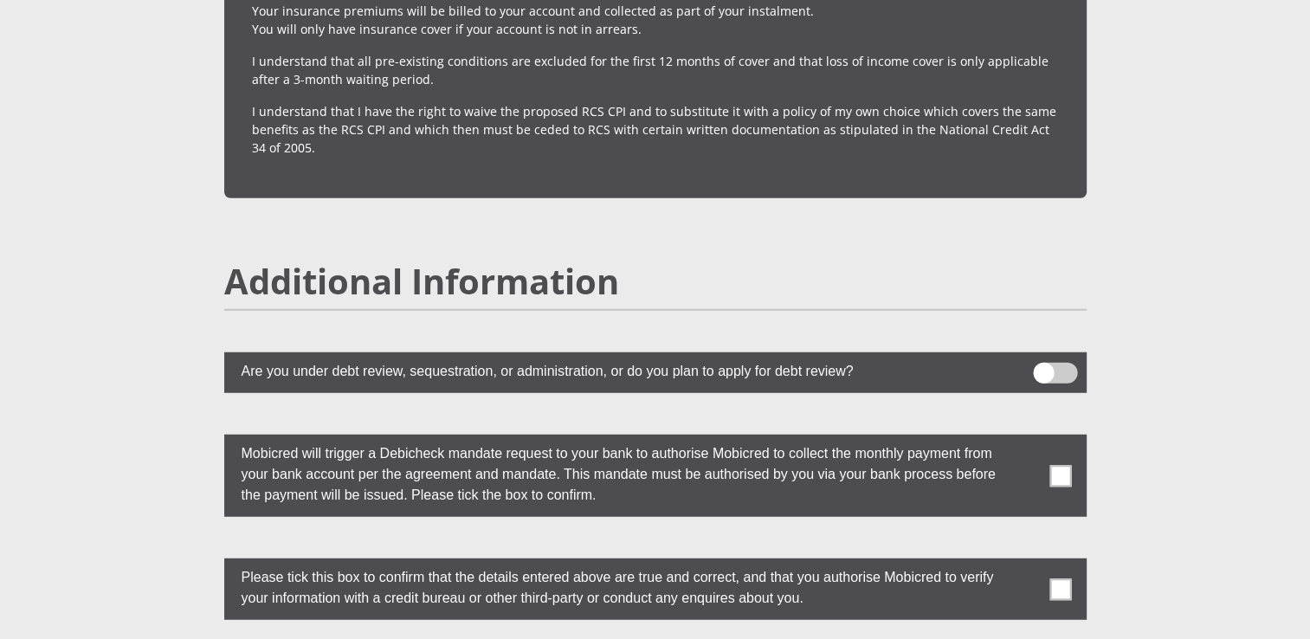
click at [1063, 465] on span at bounding box center [1060, 476] width 22 height 22
click at [1026, 439] on input "checkbox" at bounding box center [1026, 439] width 0 height 0
click at [1064, 578] on span at bounding box center [1060, 589] width 22 height 22
click at [1026, 563] on input "checkbox" at bounding box center [1026, 563] width 0 height 0
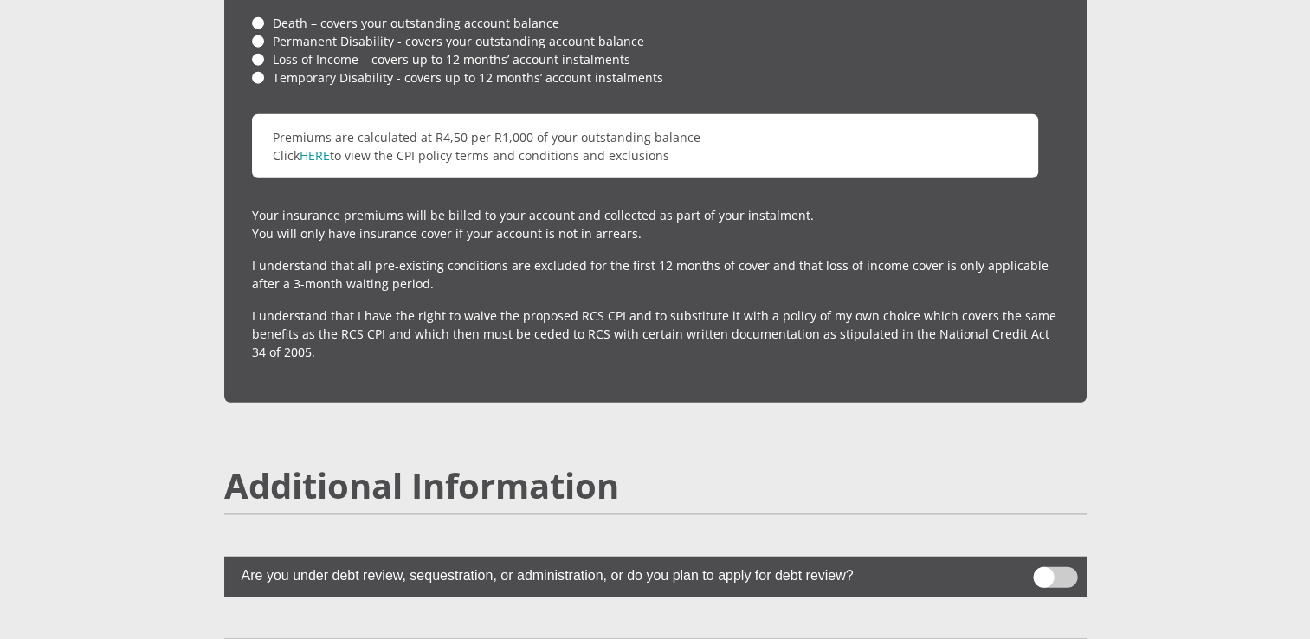
scroll to position [4156, 0]
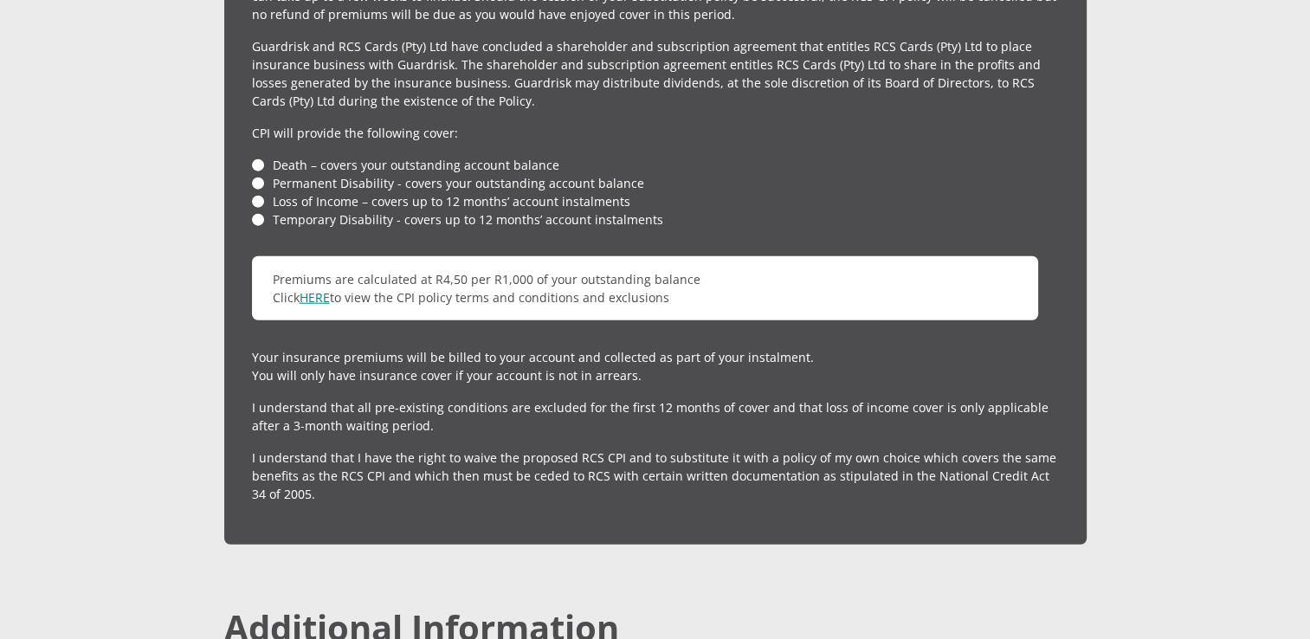
click at [324, 289] on link "HERE" at bounding box center [315, 297] width 30 height 16
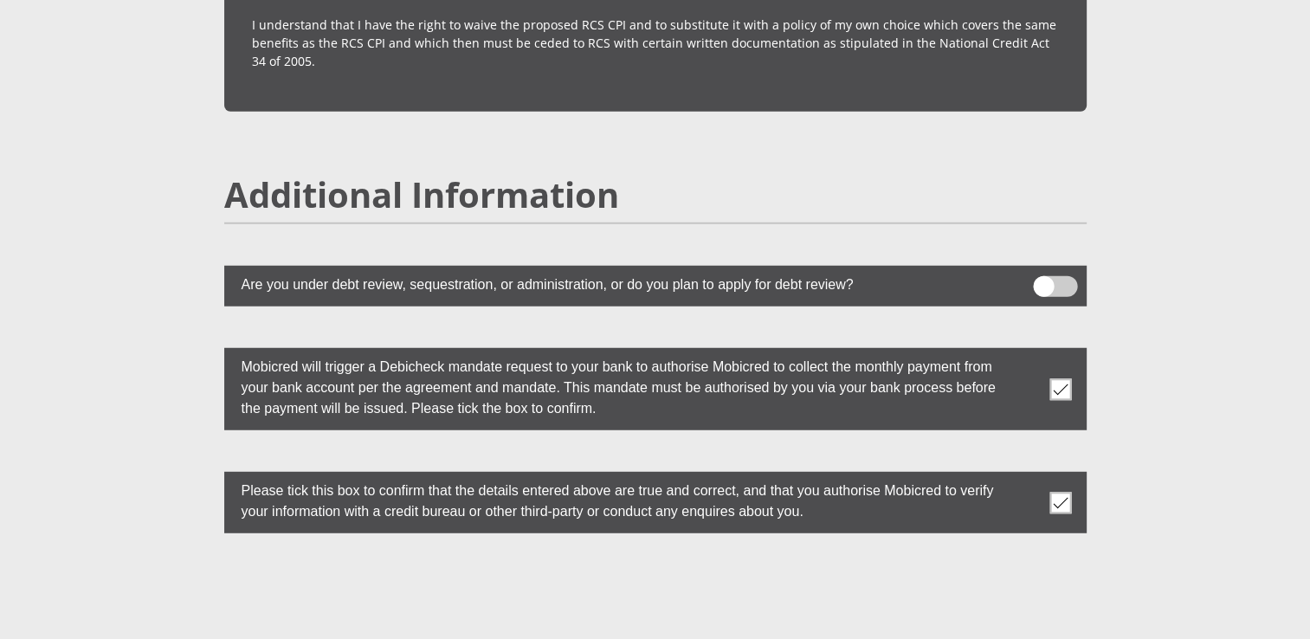
scroll to position [4869, 0]
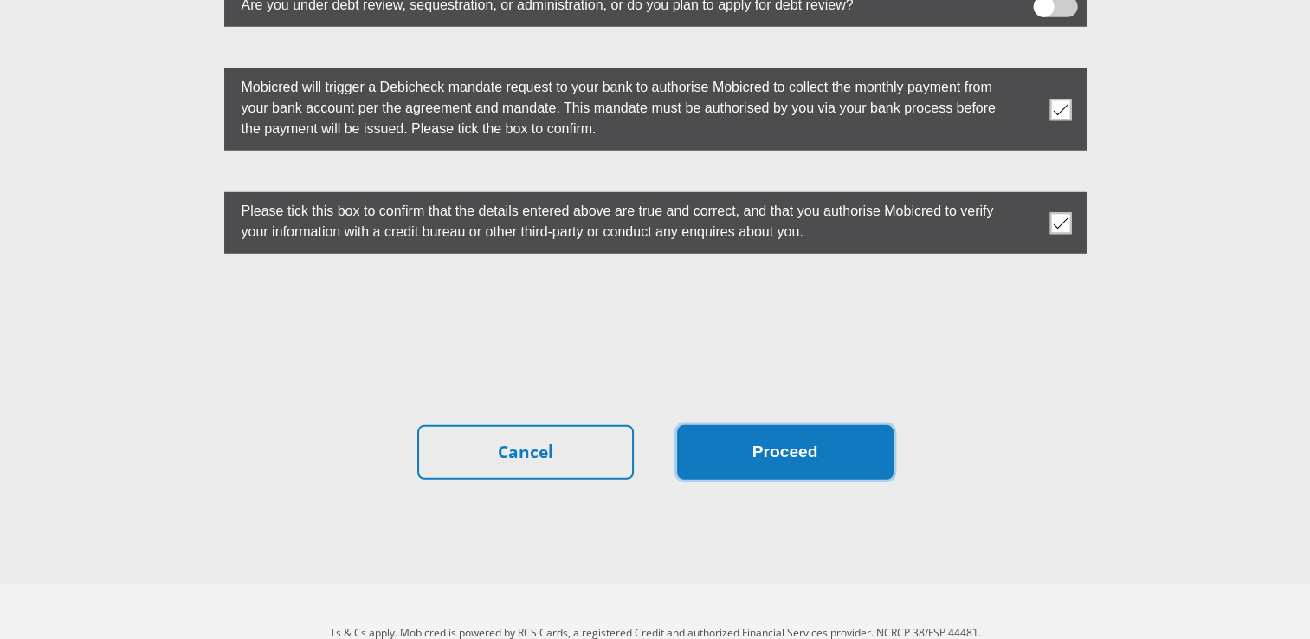
click at [807, 425] on button "Proceed" at bounding box center [785, 452] width 216 height 55
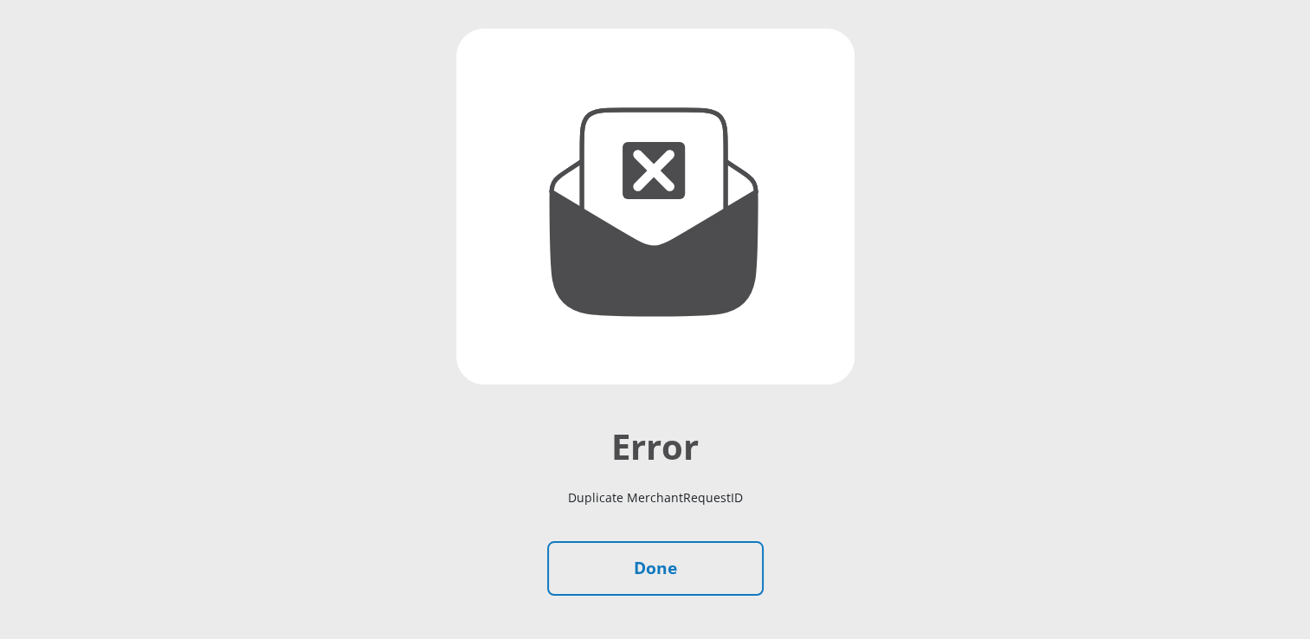
scroll to position [173, 0]
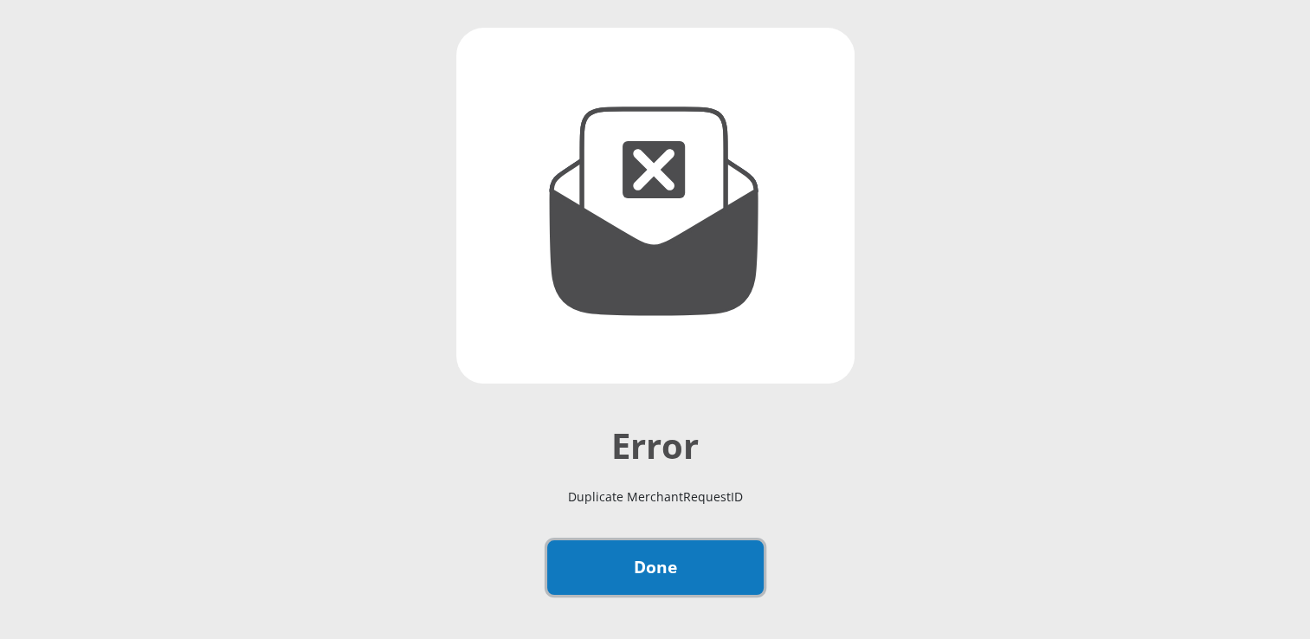
click at [657, 580] on link "Done" at bounding box center [655, 567] width 216 height 55
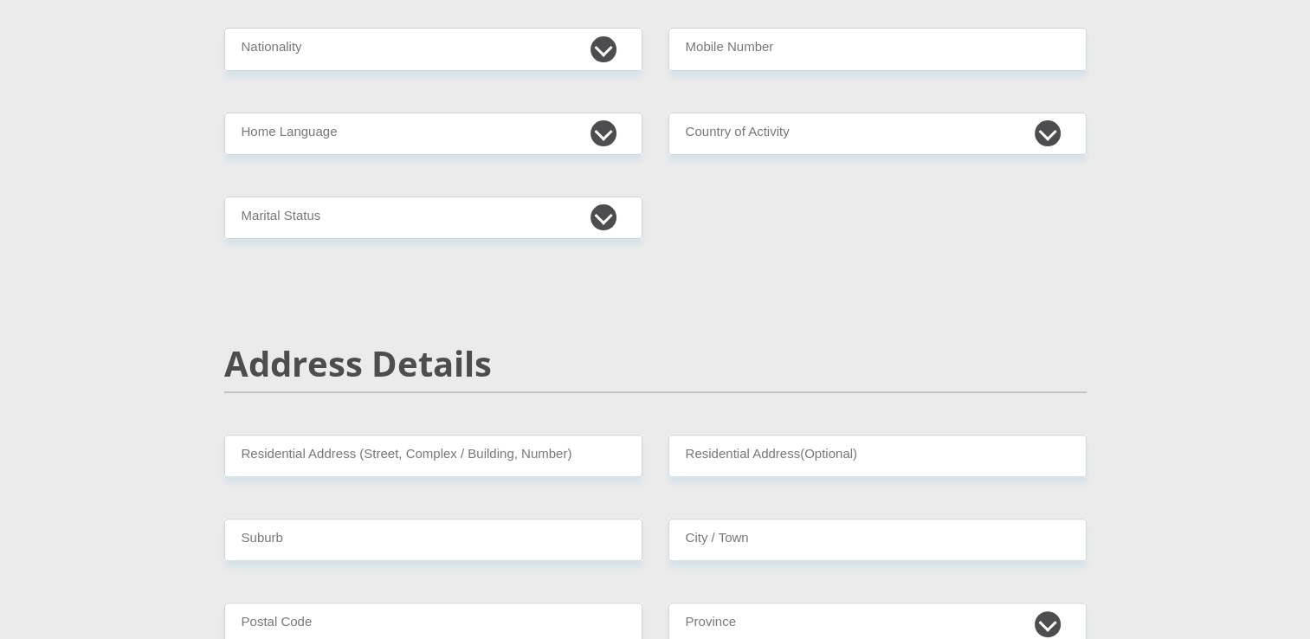
scroll to position [952, 0]
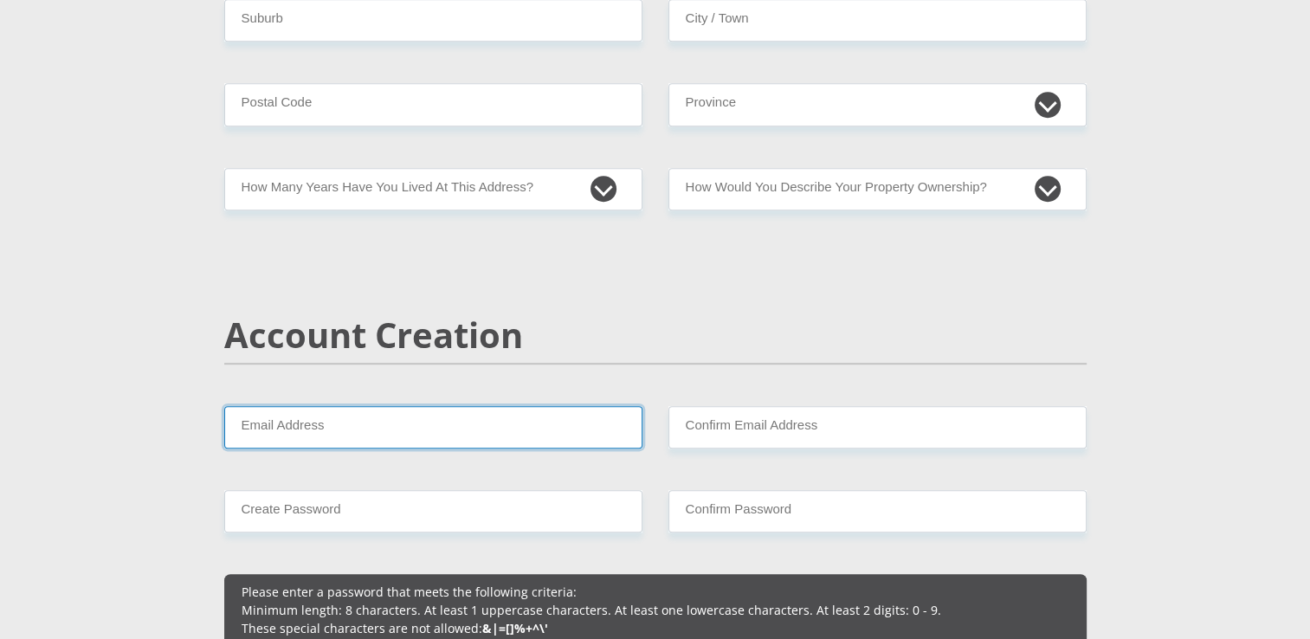
click at [409, 416] on input "Email Address" at bounding box center [433, 427] width 418 height 42
type input "[PERSON_NAME][EMAIL_ADDRESS][DOMAIN_NAME]"
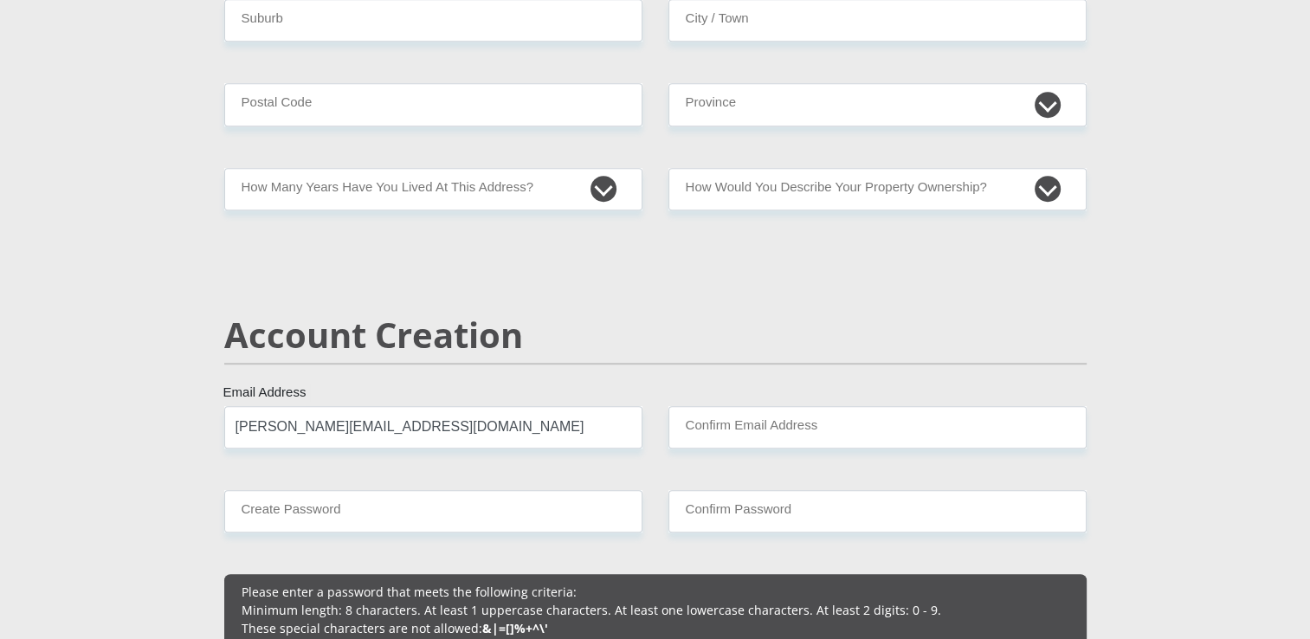
select select "ZAF"
type input "[STREET_ADDRESS]"
type input "Lyttelton"
type input "CENTURION"
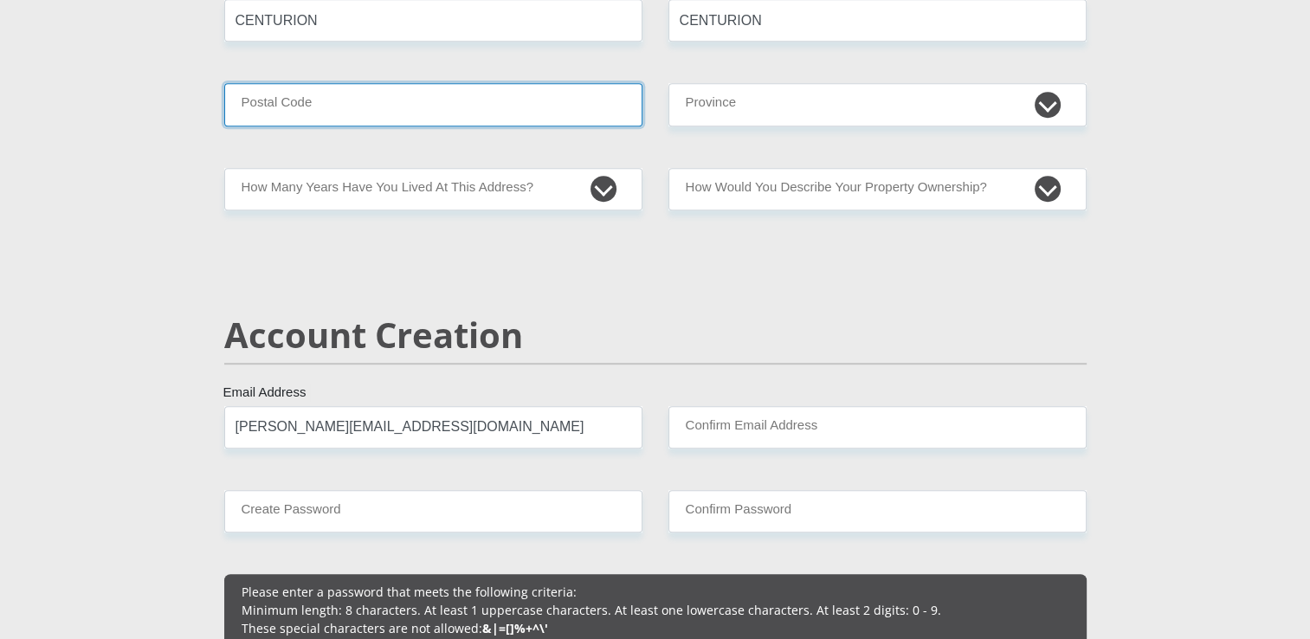
type input "0140"
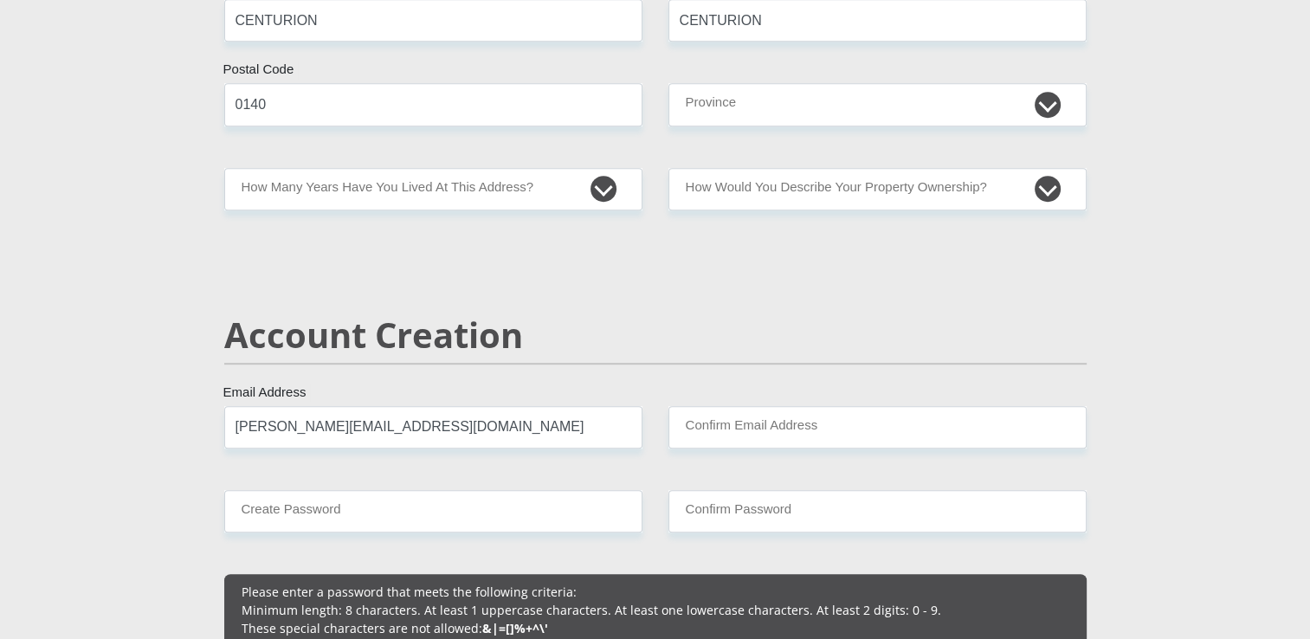
type input "[PERSON_NAME][EMAIL_ADDRESS][DOMAIN_NAME]"
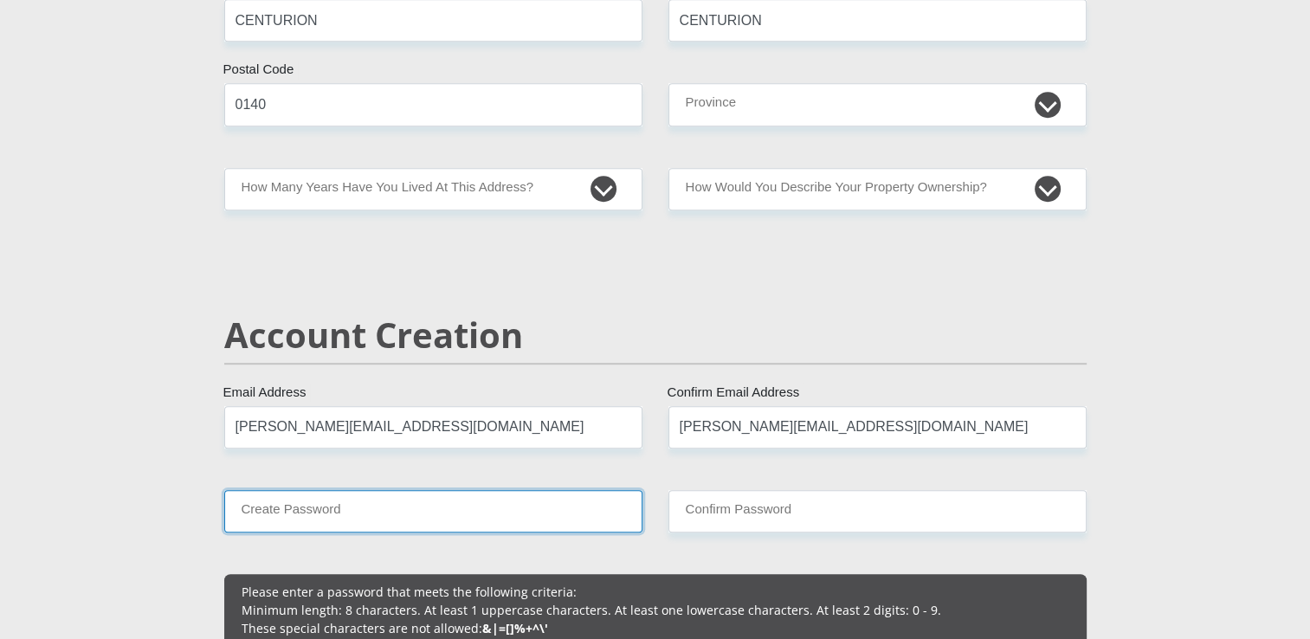
click at [409, 511] on input "Create Password" at bounding box center [433, 511] width 418 height 42
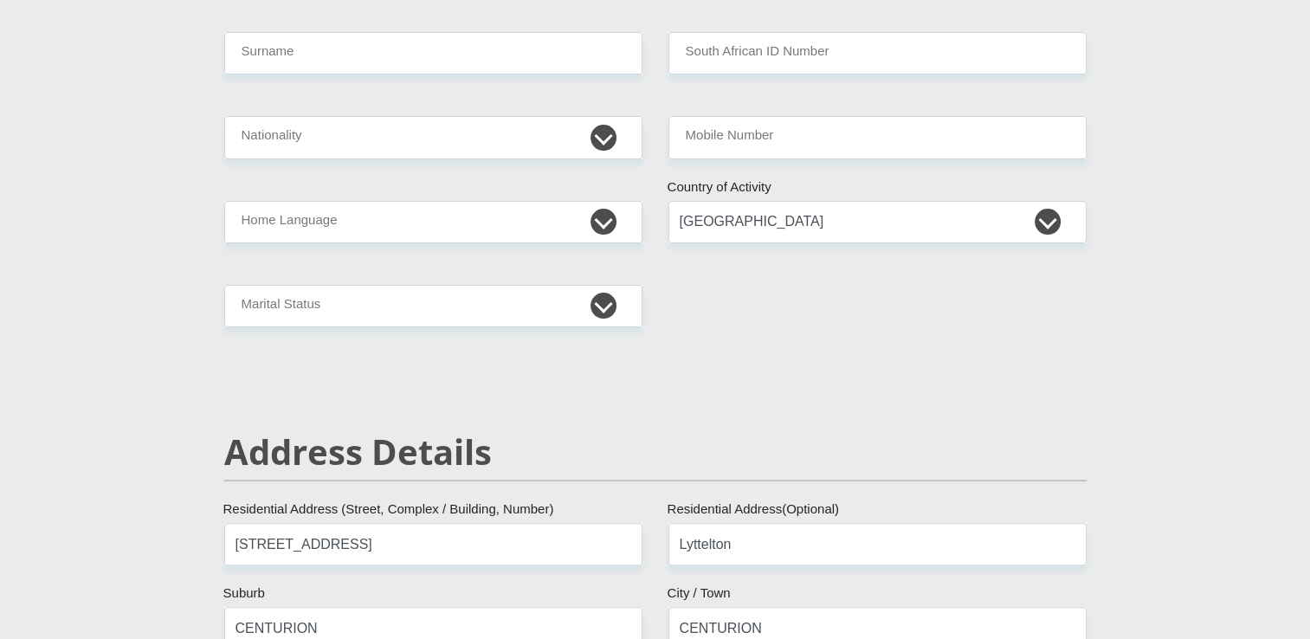
scroll to position [0, 0]
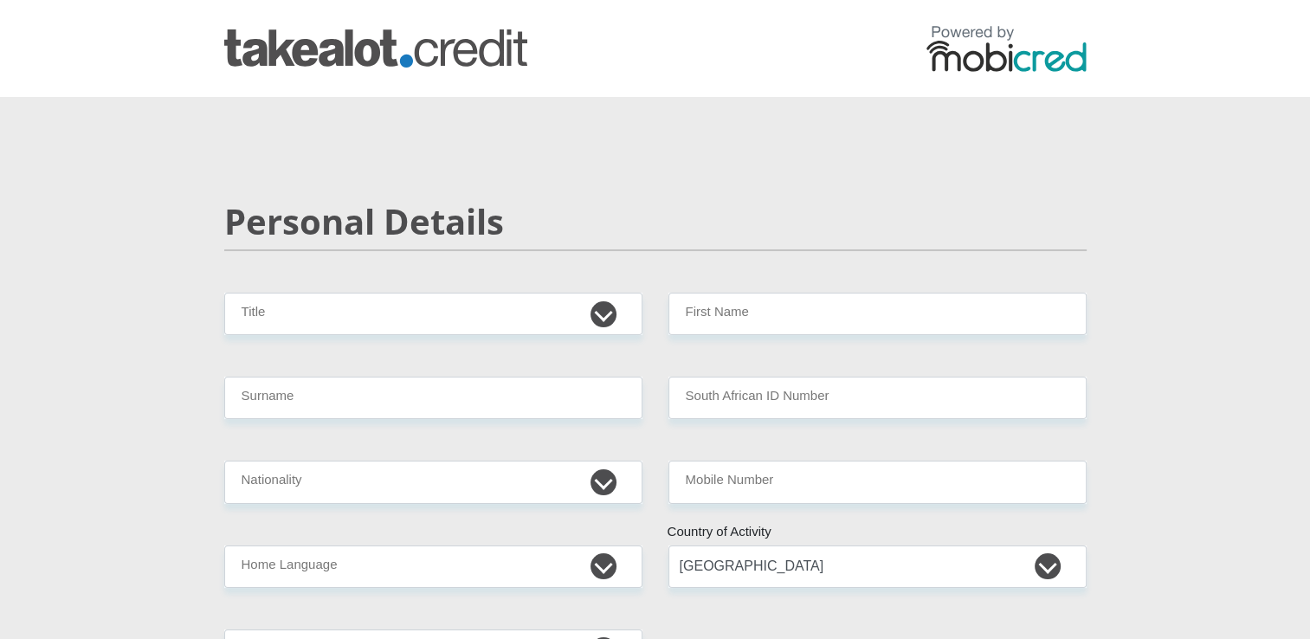
click at [994, 61] on img at bounding box center [1007, 48] width 160 height 47
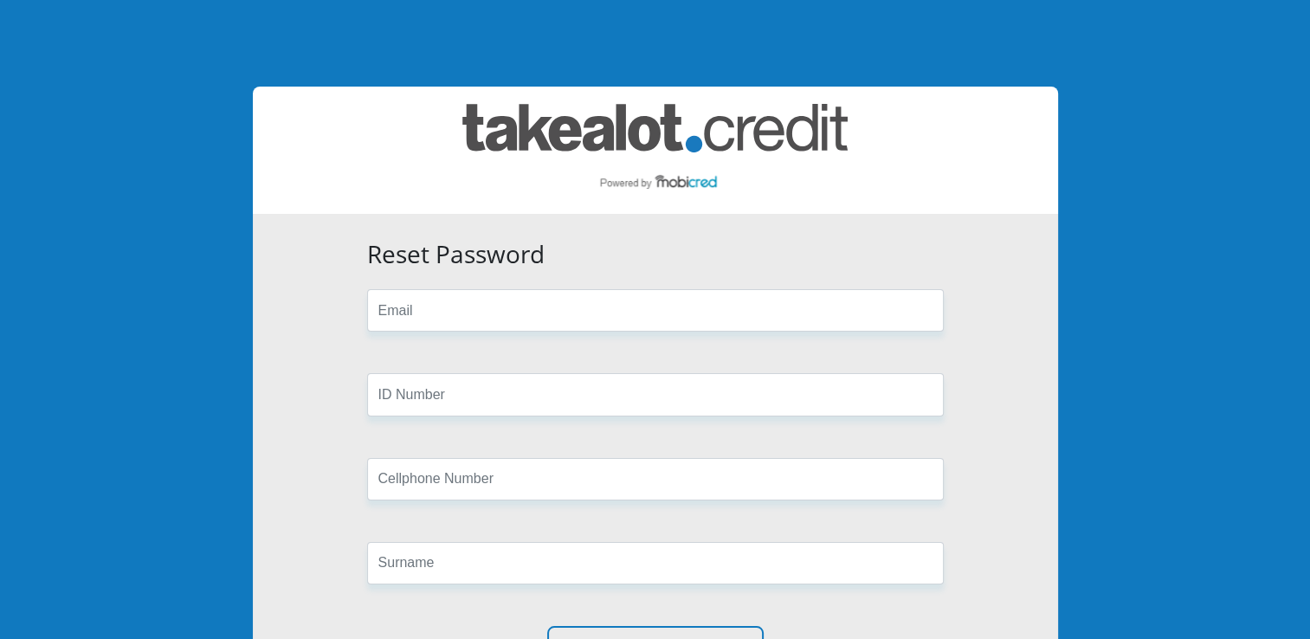
type input "[PERSON_NAME][EMAIL_ADDRESS][DOMAIN_NAME]"
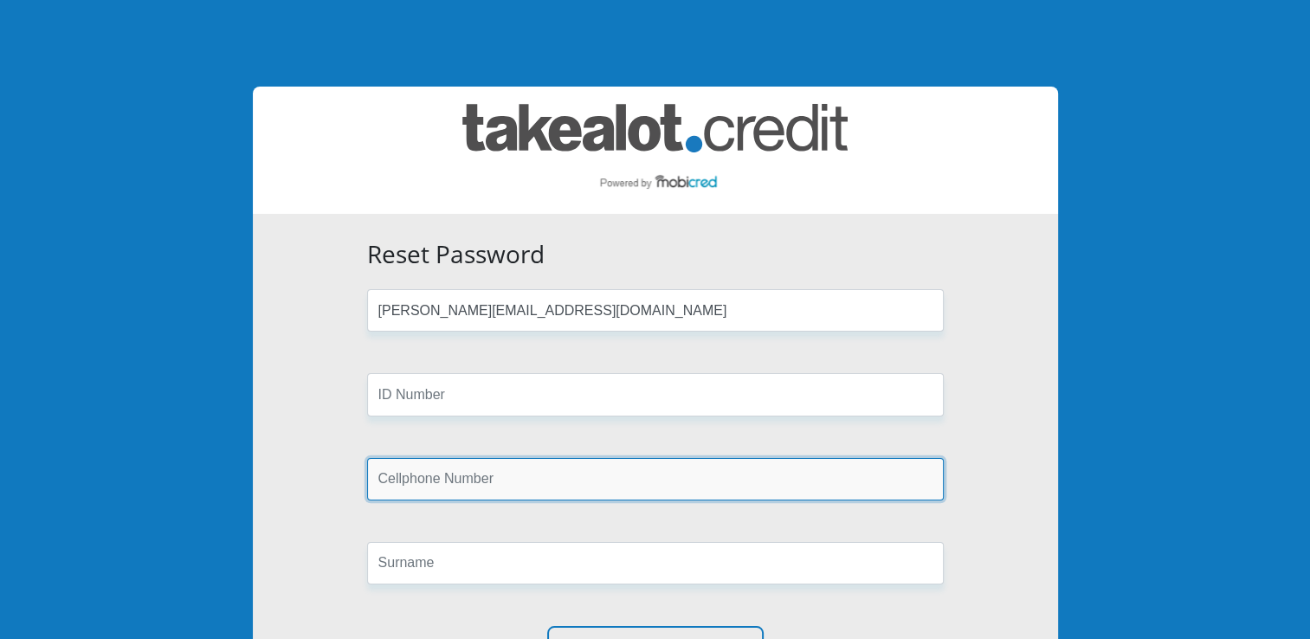
type input "0795043985"
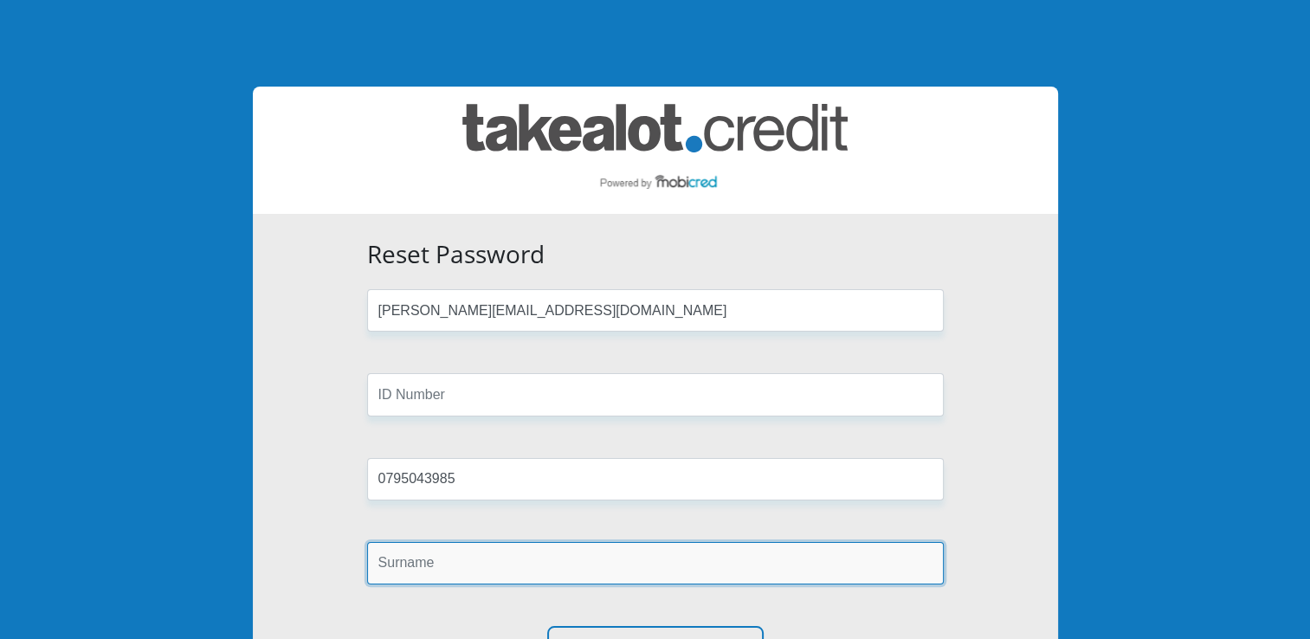
type input "Marais"
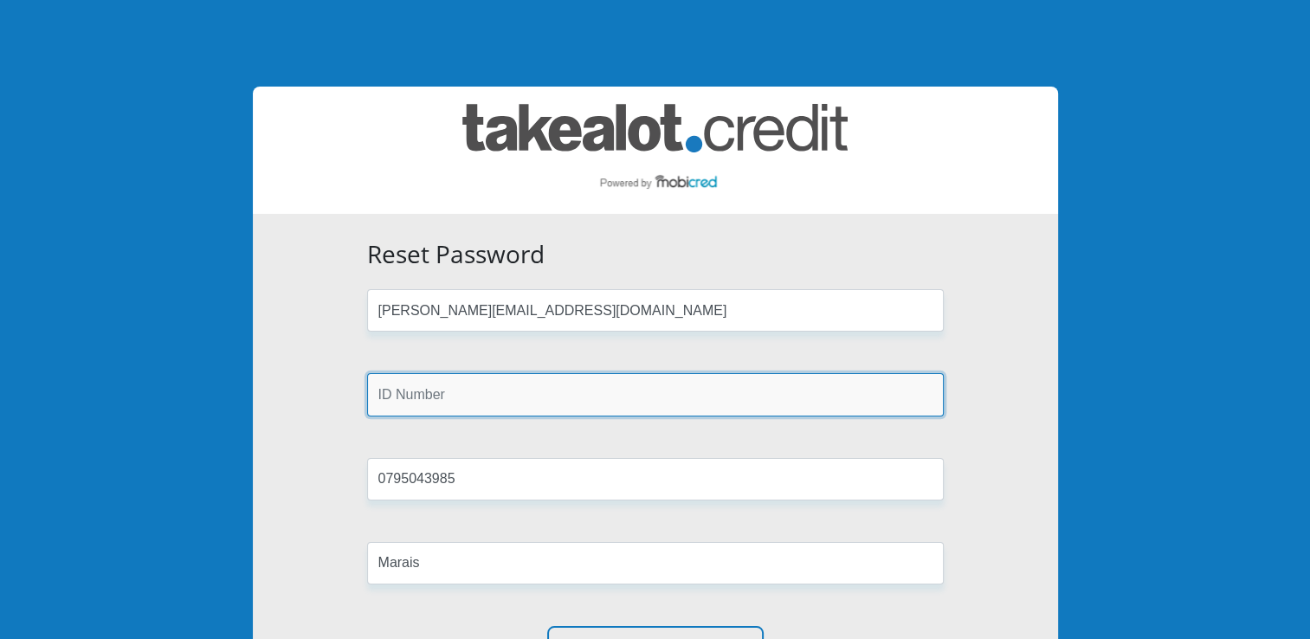
drag, startPoint x: 453, startPoint y: 401, endPoint x: 461, endPoint y: 393, distance: 11.0
click at [461, 393] on input "text" at bounding box center [655, 394] width 577 height 42
type input "7904300026081"
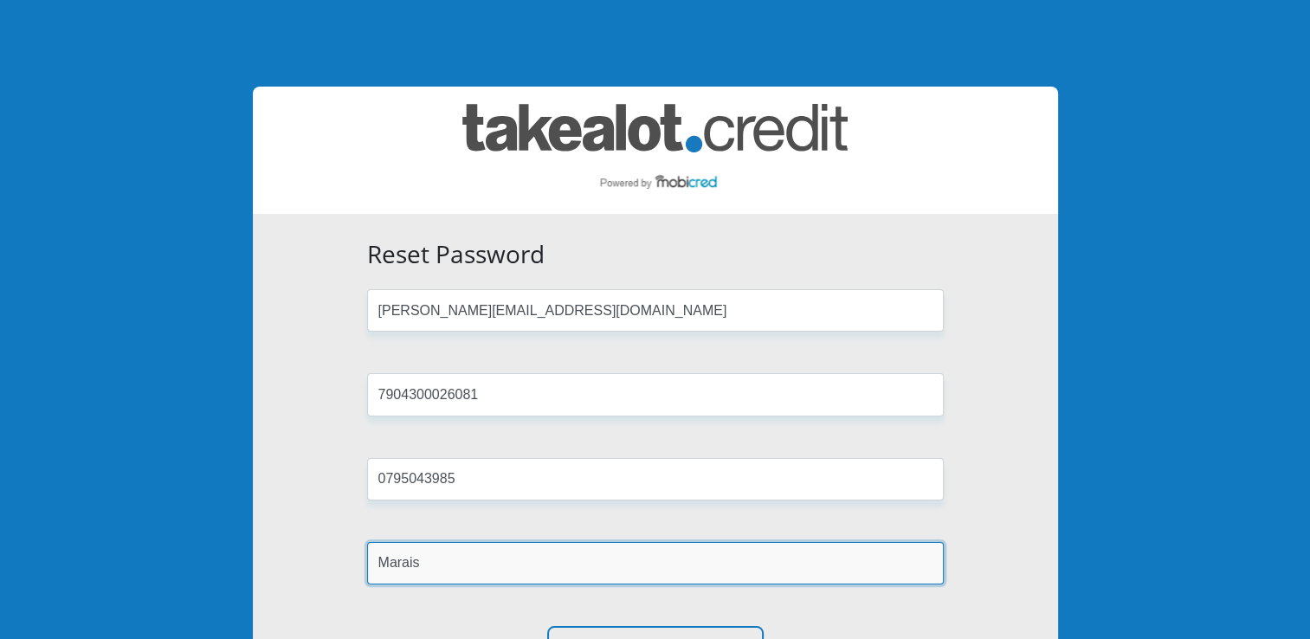
click at [834, 559] on input "Marais" at bounding box center [655, 563] width 577 height 42
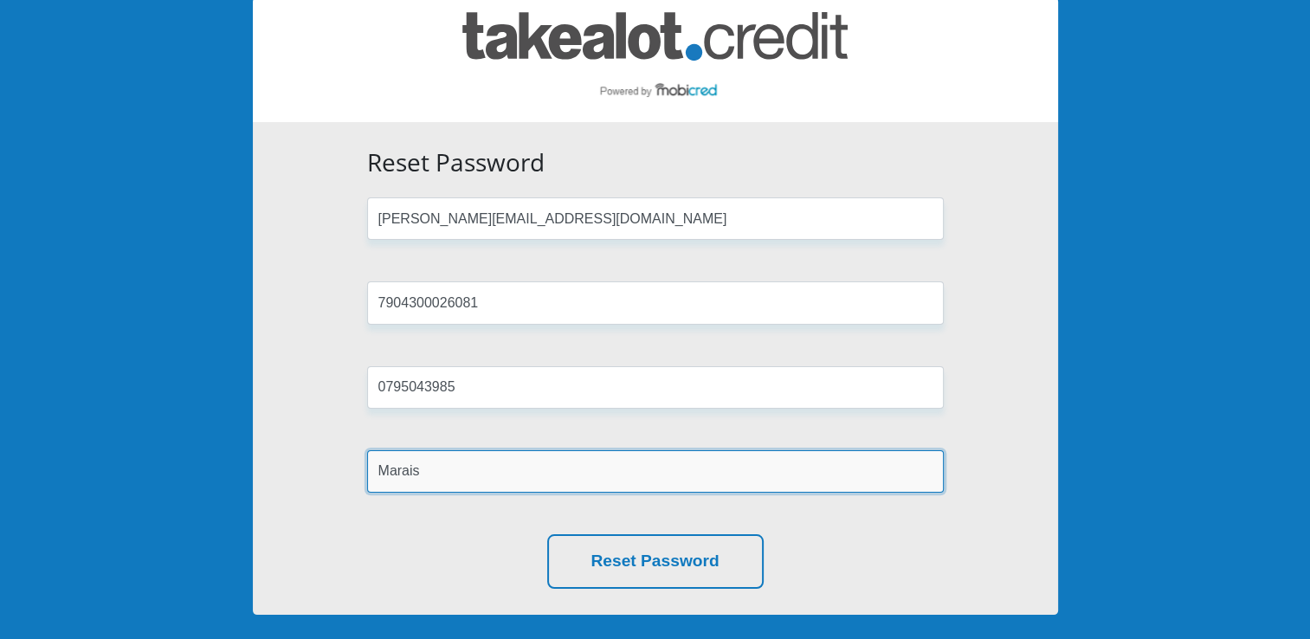
scroll to position [251, 0]
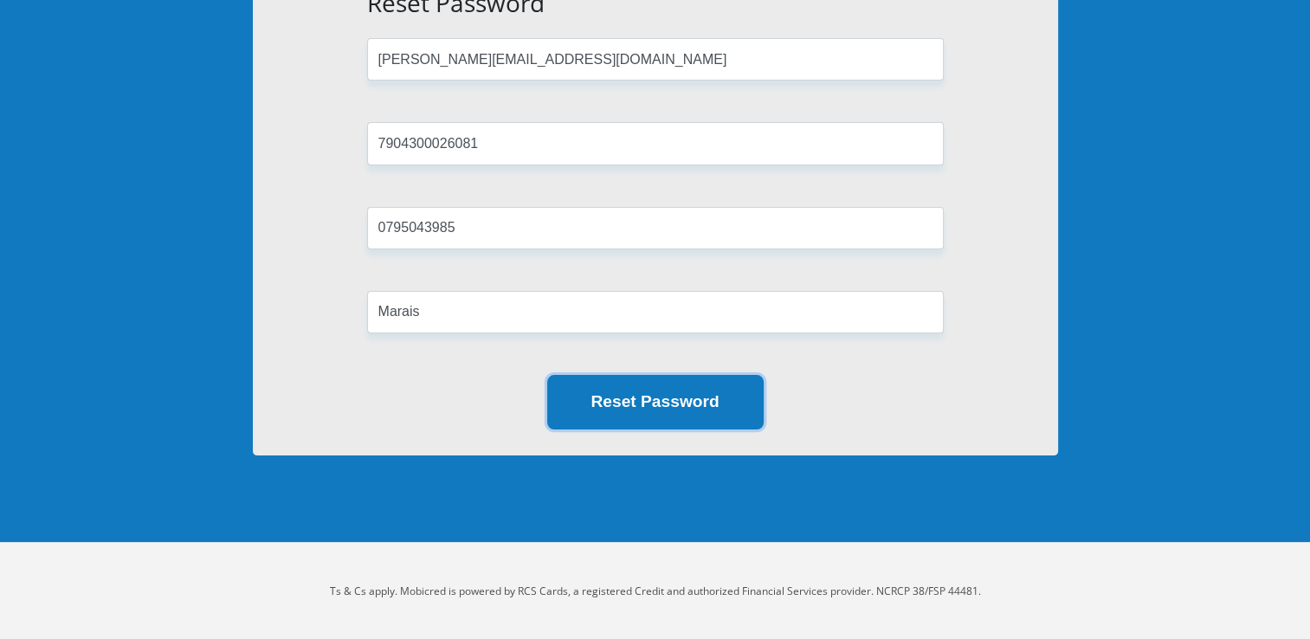
click at [676, 402] on button "Reset Password" at bounding box center [655, 402] width 216 height 55
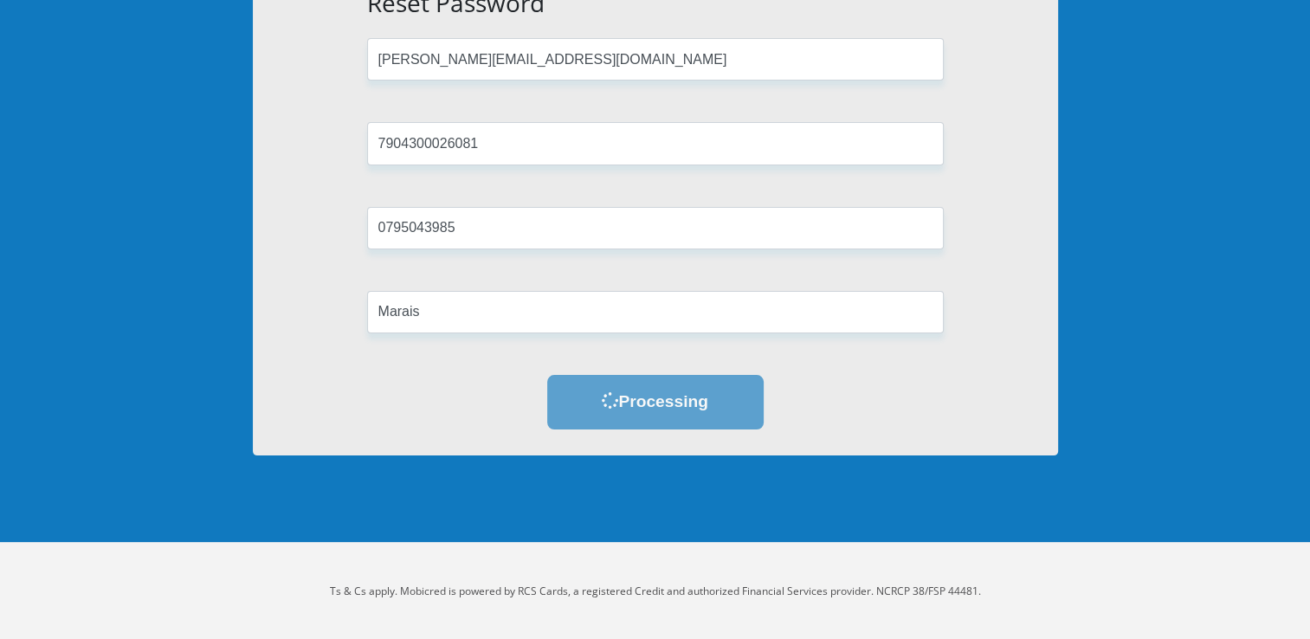
scroll to position [0, 0]
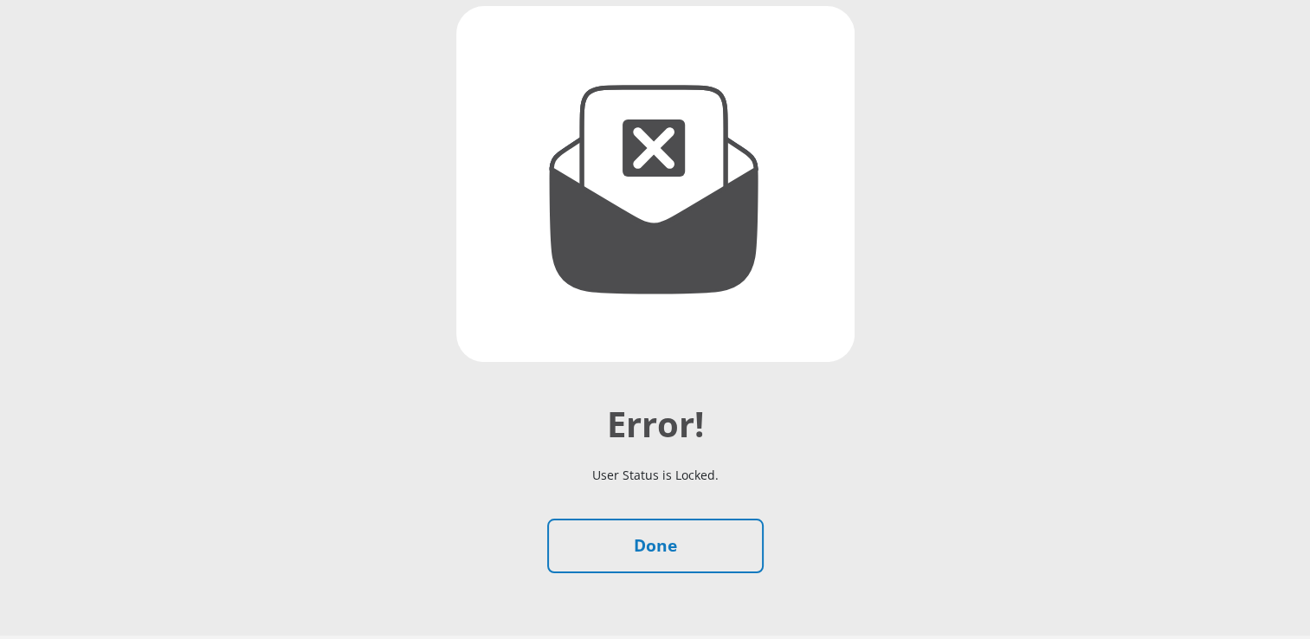
scroll to position [260, 0]
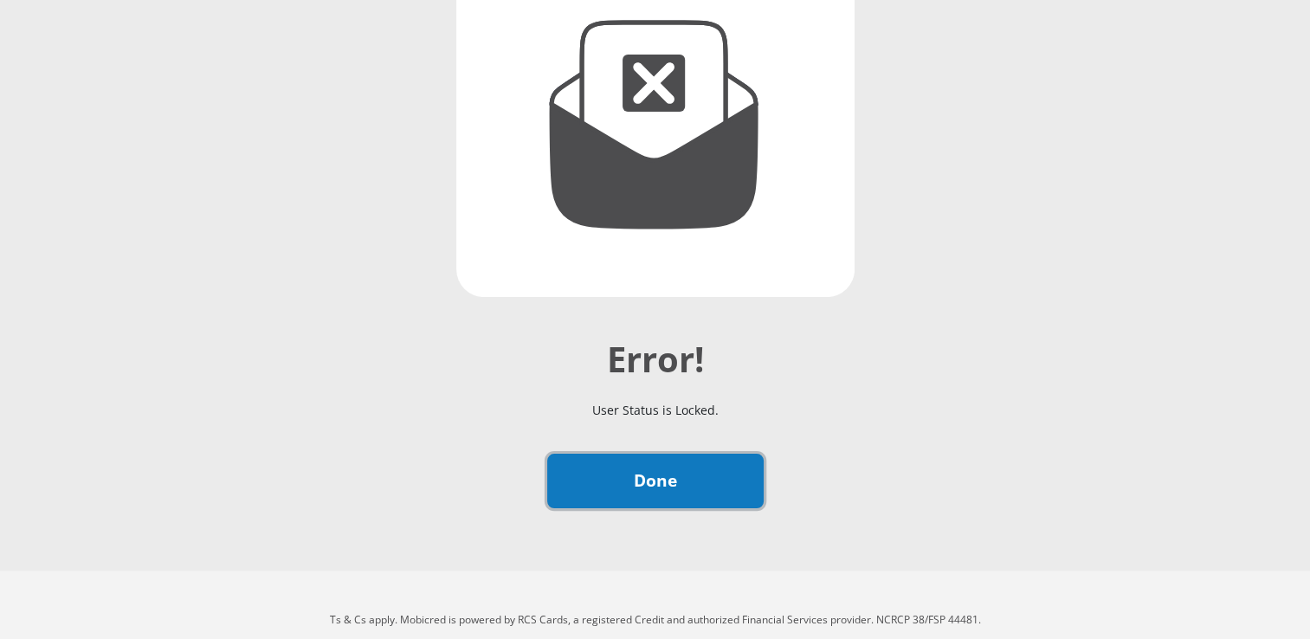
click at [672, 477] on link "Done" at bounding box center [655, 481] width 216 height 55
